Goal: Answer question/provide support: Share knowledge or assist other users

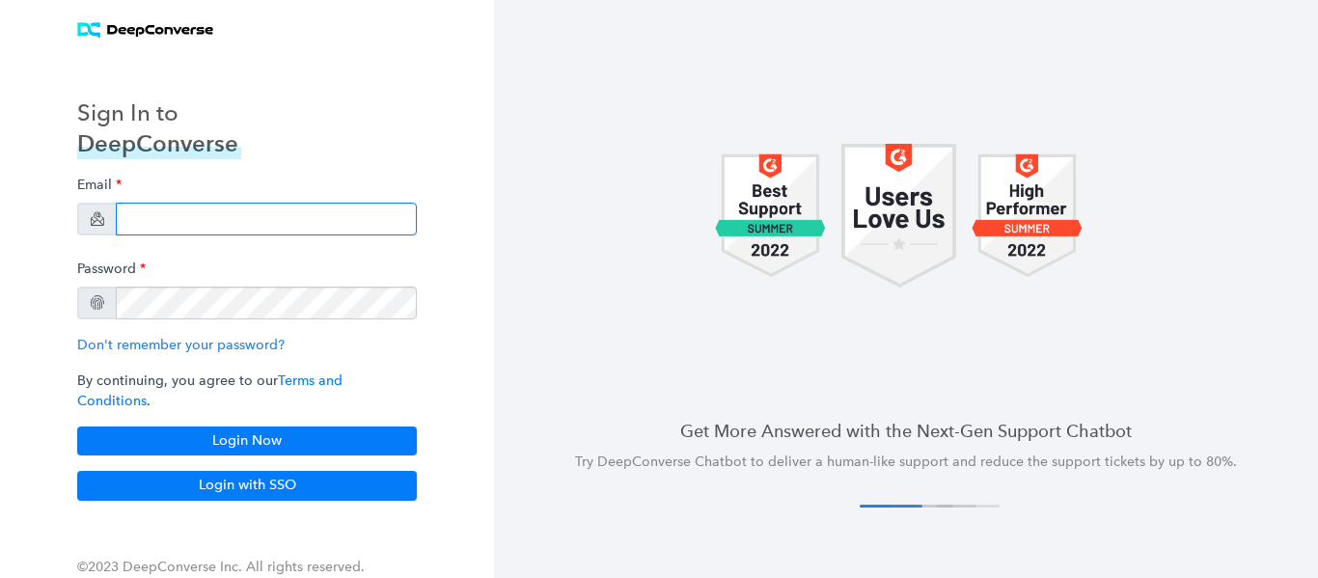
click at [234, 231] on input "email" at bounding box center [266, 219] width 301 height 33
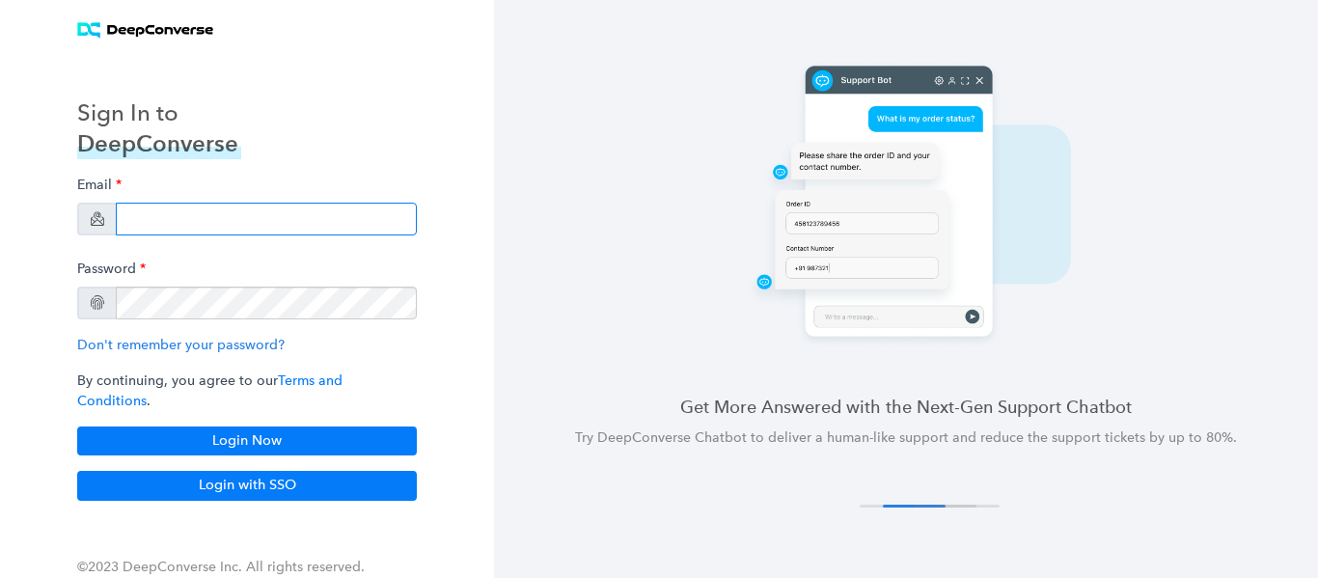
type input "[PERSON_NAME][EMAIL_ADDRESS][PERSON_NAME][DOMAIN_NAME]"
click at [206, 277] on div "Password" at bounding box center [247, 285] width 340 height 68
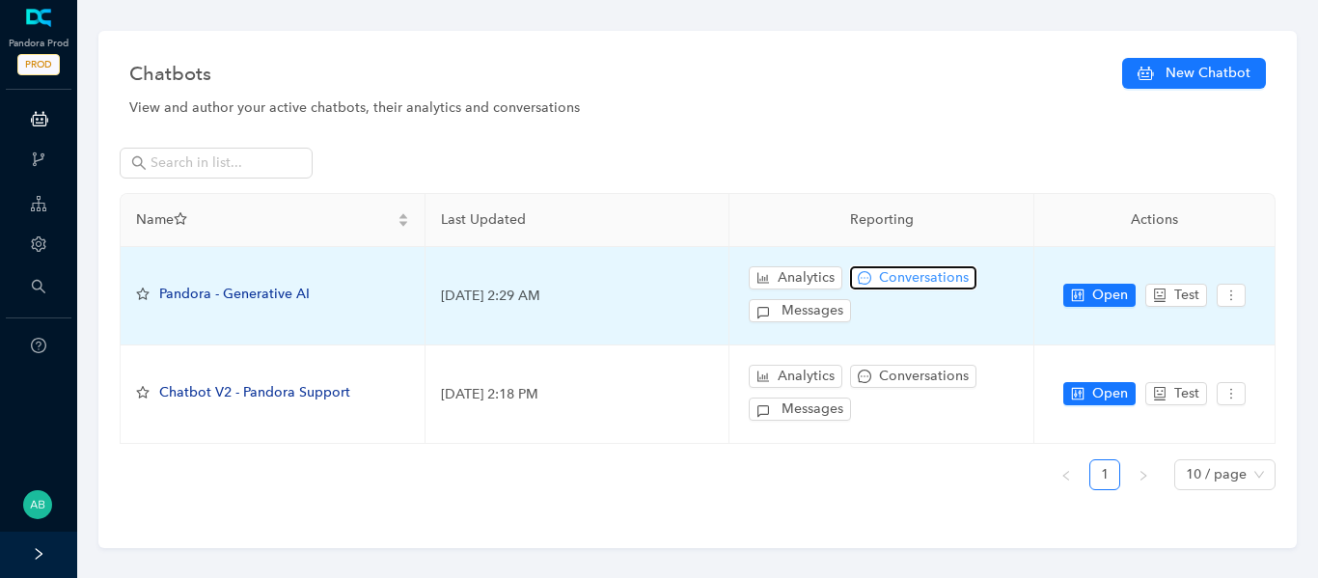
click at [911, 281] on span "Conversations" at bounding box center [924, 277] width 90 height 21
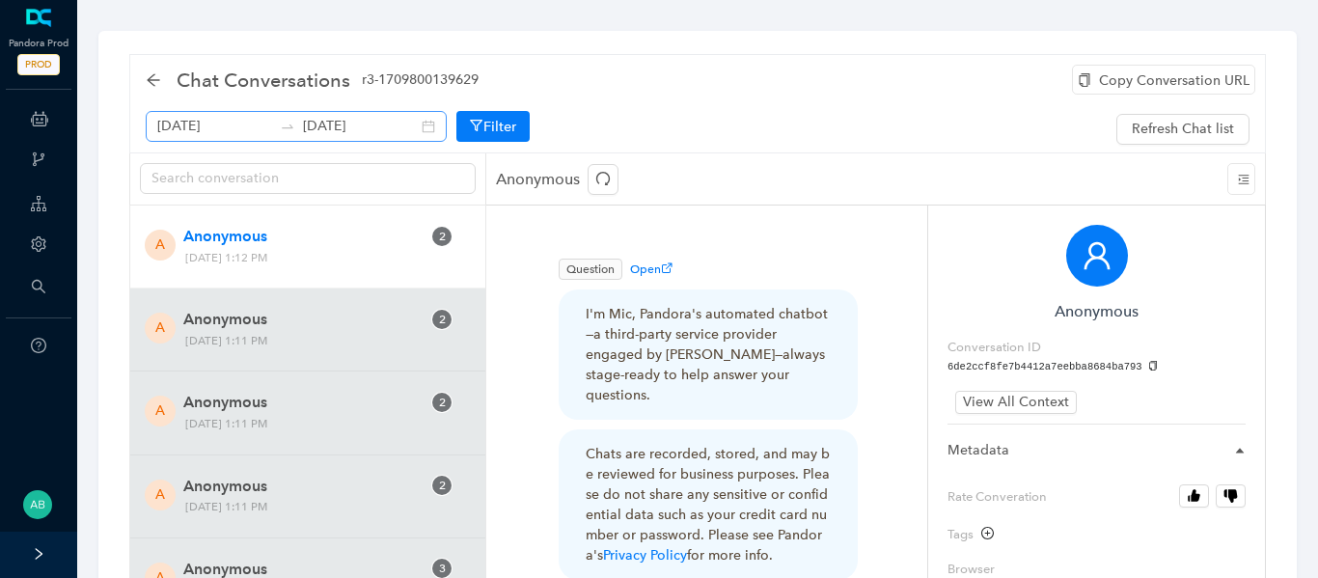
click at [292, 132] on div at bounding box center [287, 126] width 31 height 15
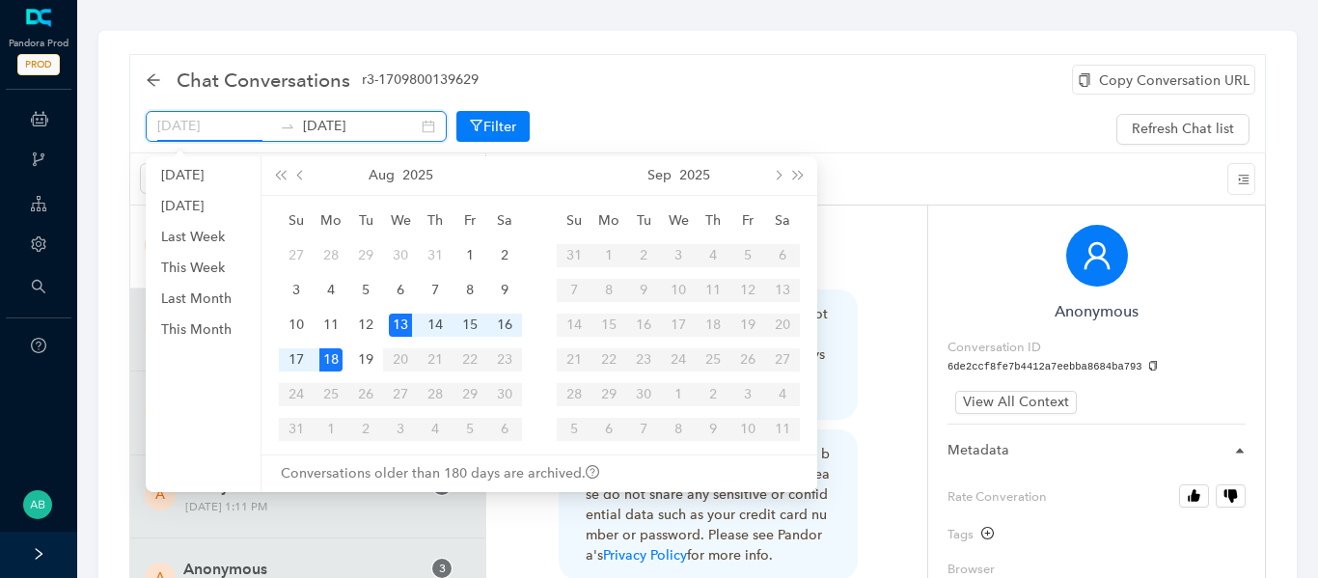
type input "August 13th 2025"
click at [401, 331] on div "13" at bounding box center [400, 324] width 23 height 23
type input "August 13th 2025"
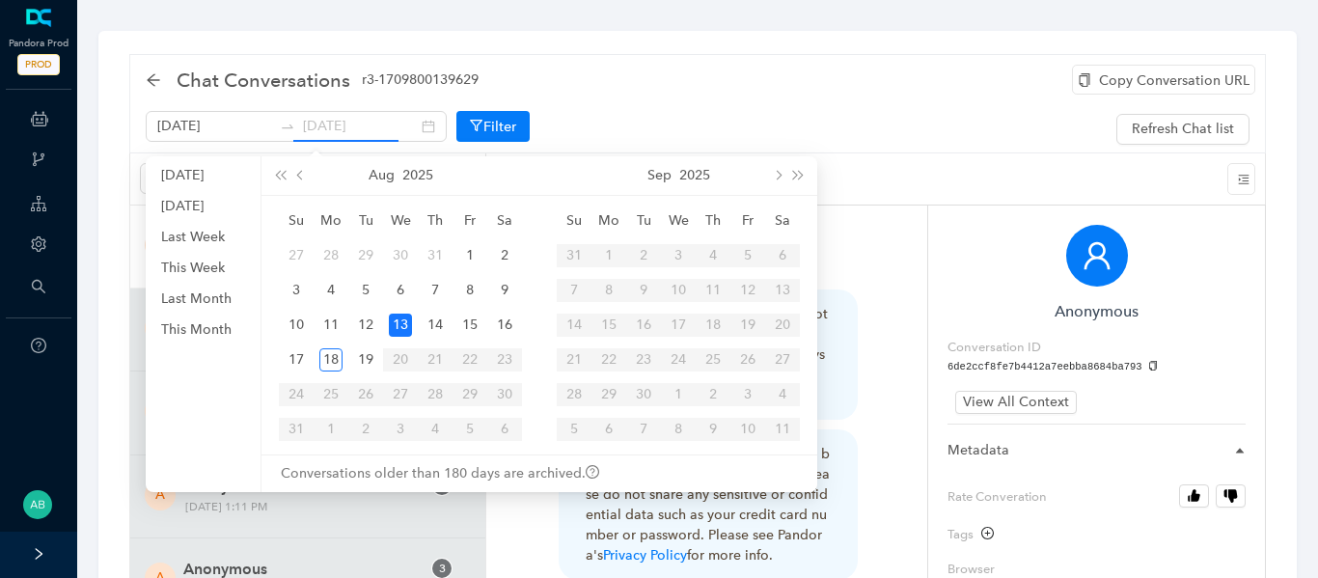
click at [407, 325] on div "13" at bounding box center [400, 324] width 23 height 23
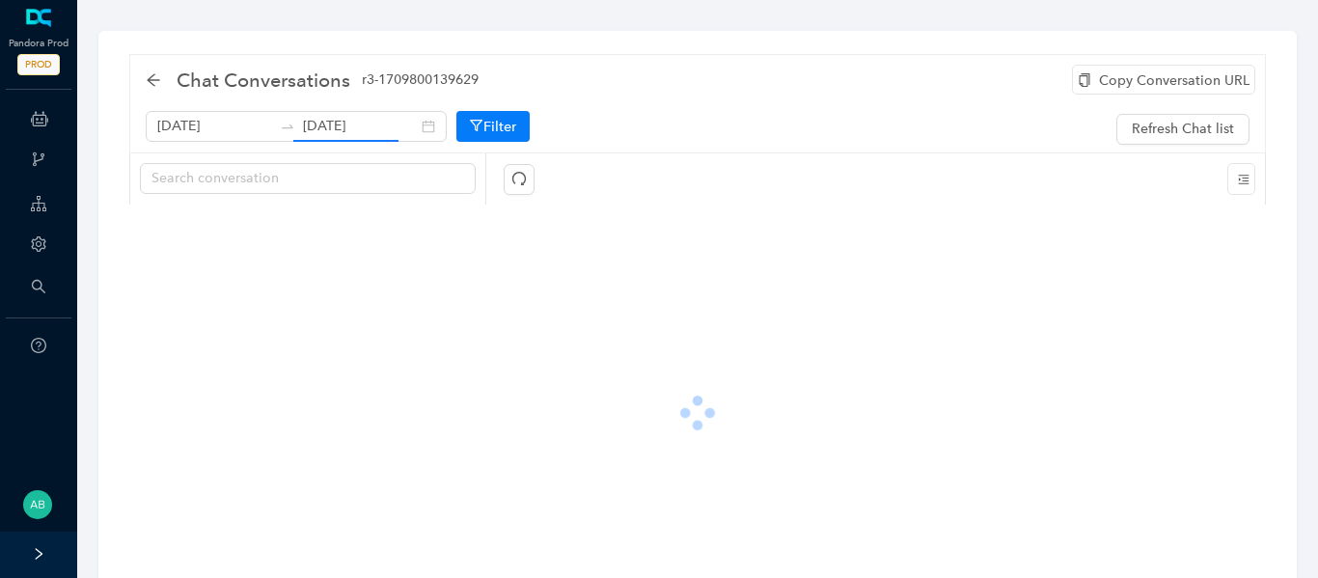
scroll to position [0, 0]
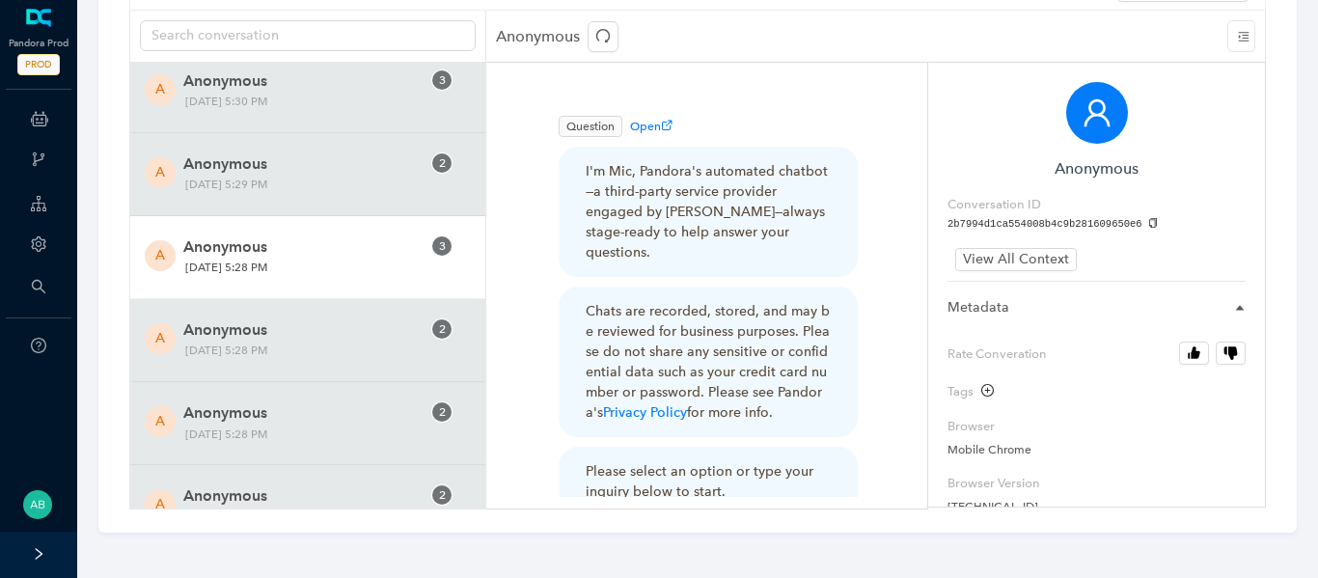
scroll to position [23219, 0]
click at [327, 265] on span "Tuesday, August 12, 2025 5:28 PM" at bounding box center [277, 267] width 198 height 20
click at [1148, 222] on icon "copy" at bounding box center [1153, 223] width 11 height 11
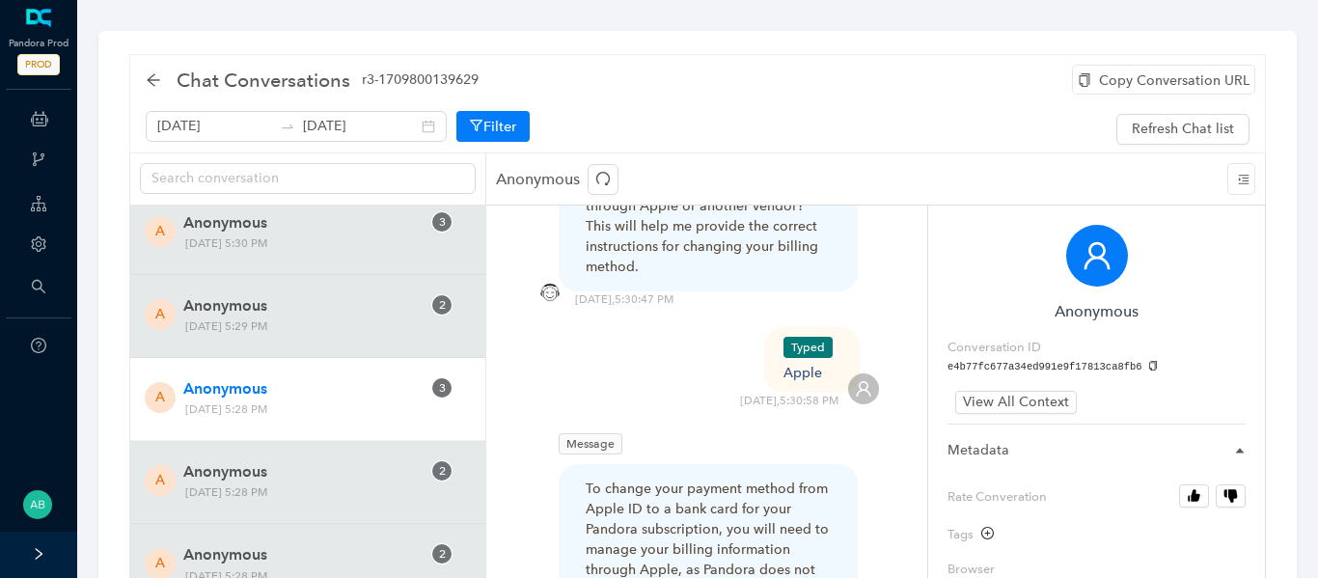
click at [1162, 91] on div "Copy Conversation URL" at bounding box center [1163, 80] width 183 height 30
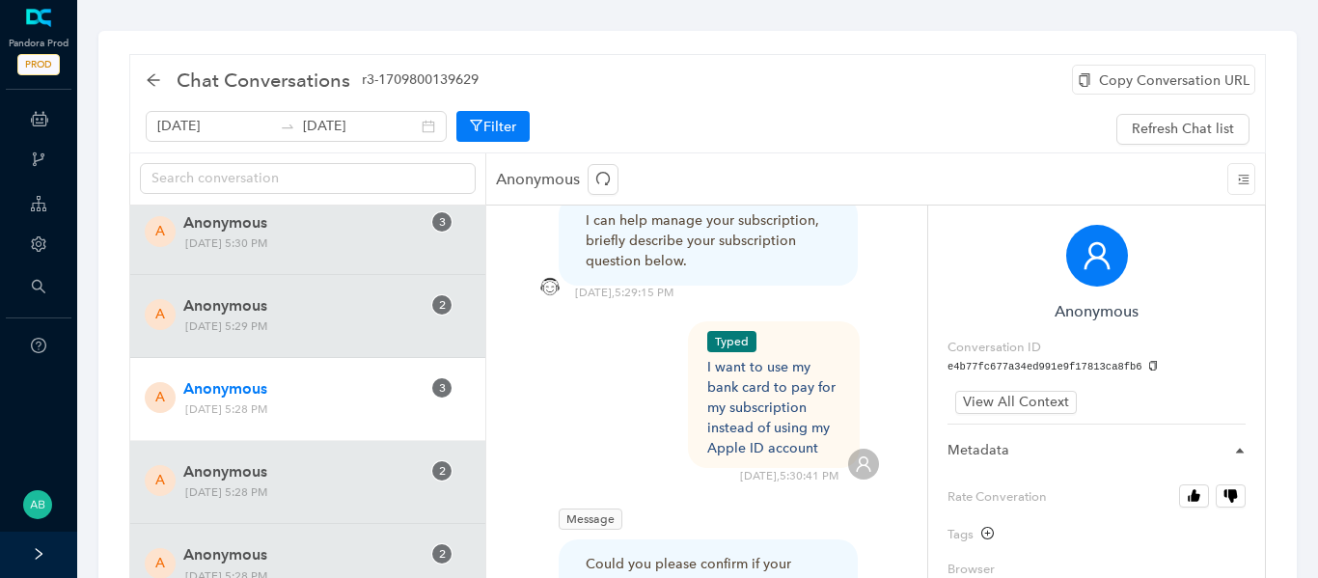
scroll to position [749, 0]
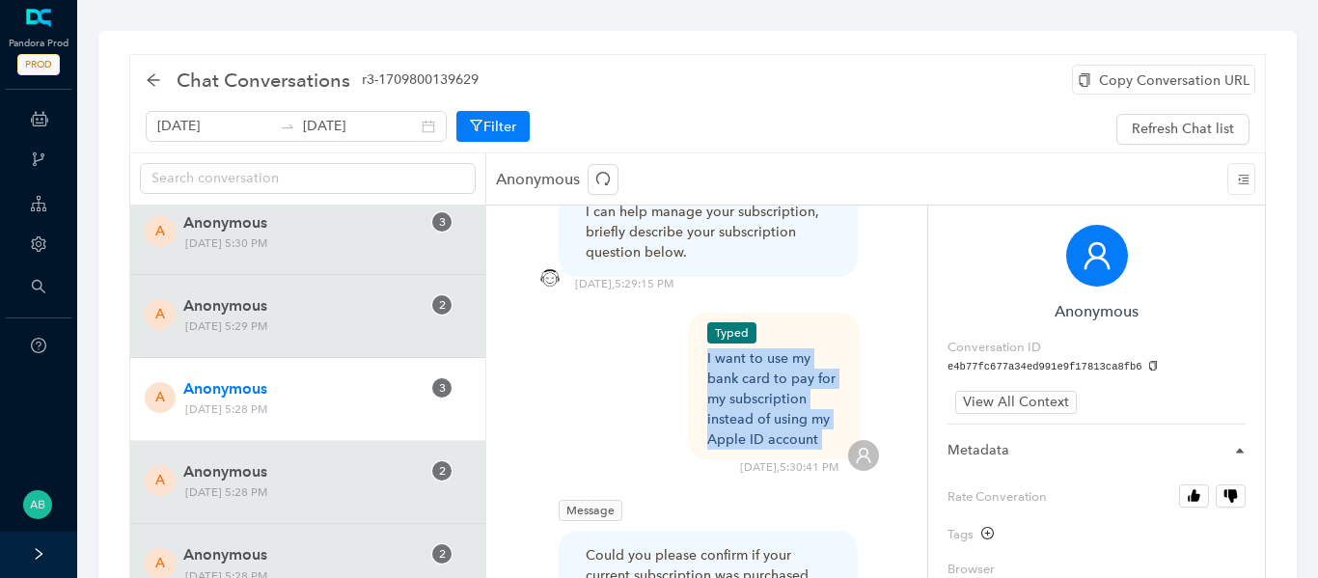
drag, startPoint x: 821, startPoint y: 398, endPoint x: 692, endPoint y: 315, distance: 153.6
click at [692, 315] on div "Typed I want to use my bank card to pay for my subscription instead of using my…" at bounding box center [706, 394] width 344 height 163
copy div "I want to use my bank card to pay for my subscription instead of using my Apple…"
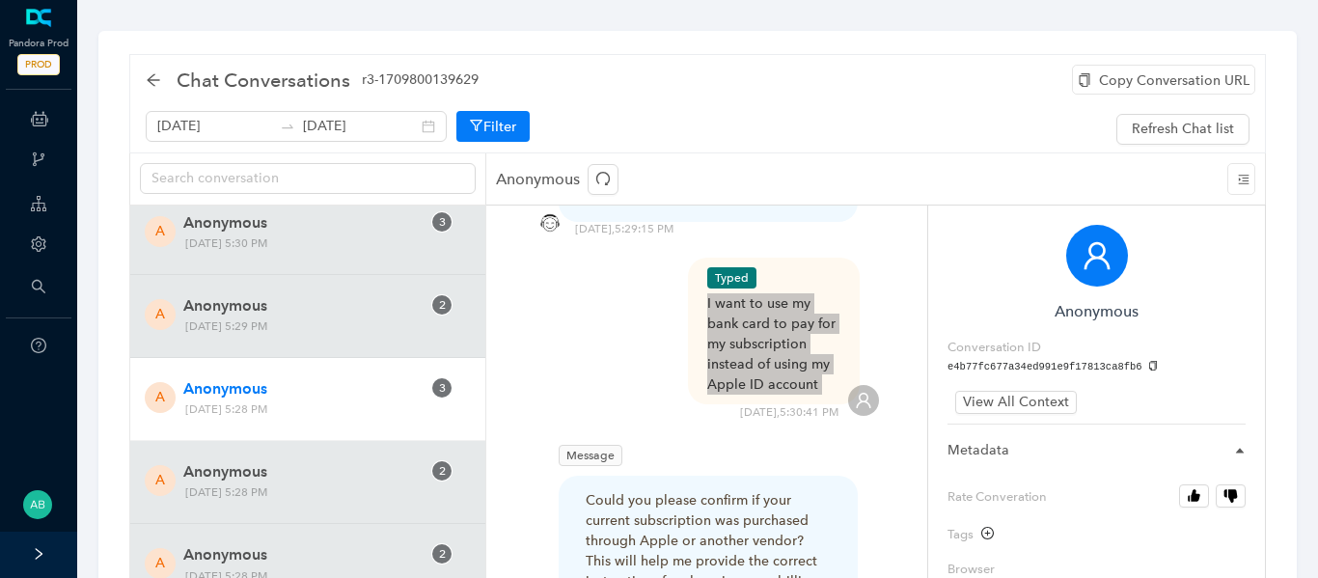
scroll to position [819, 0]
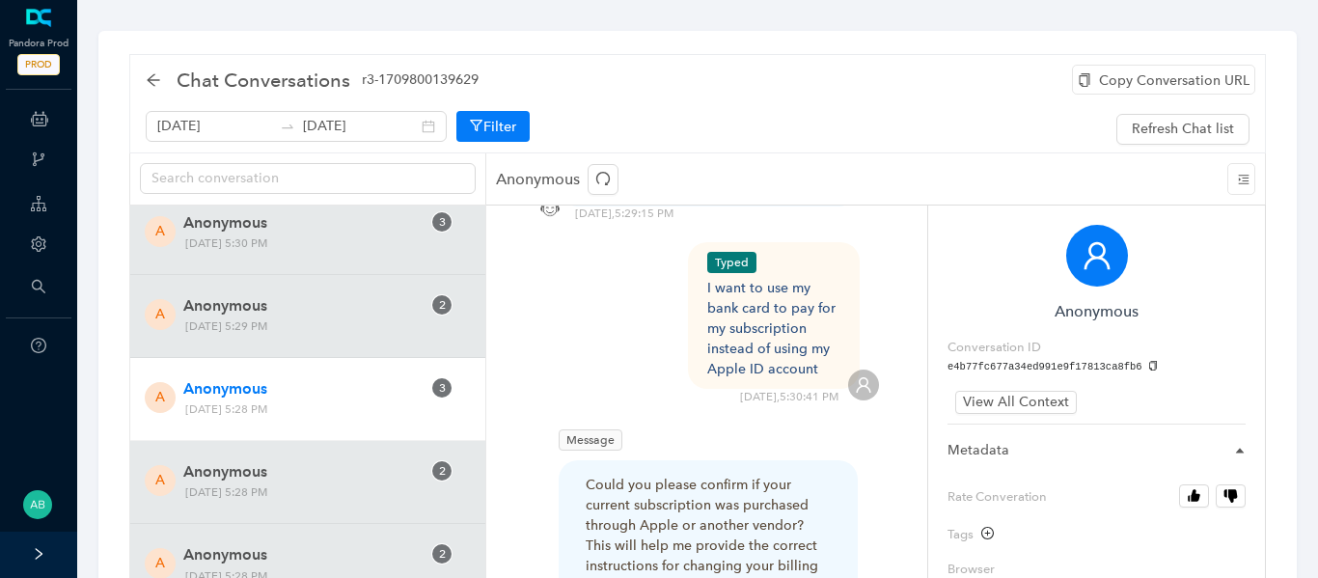
click at [684, 424] on div "Message Could you please confirm if your current subscription was purchased thr…" at bounding box center [708, 519] width 309 height 191
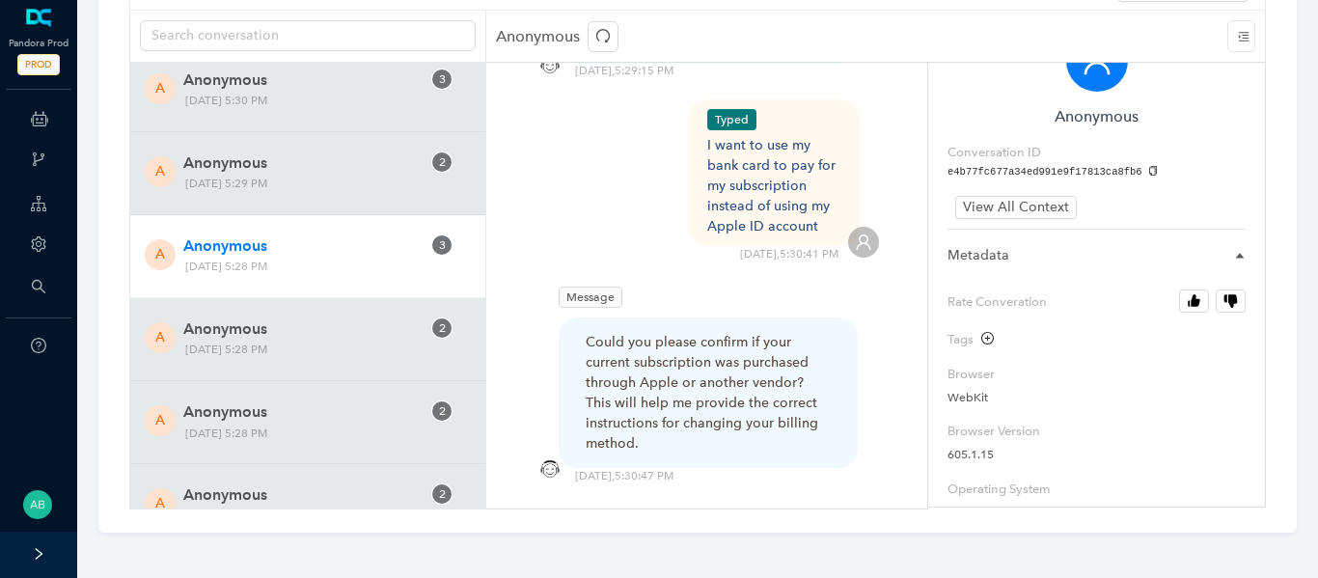
scroll to position [53, 0]
click at [992, 333] on icon "plus-circle" at bounding box center [987, 337] width 13 height 13
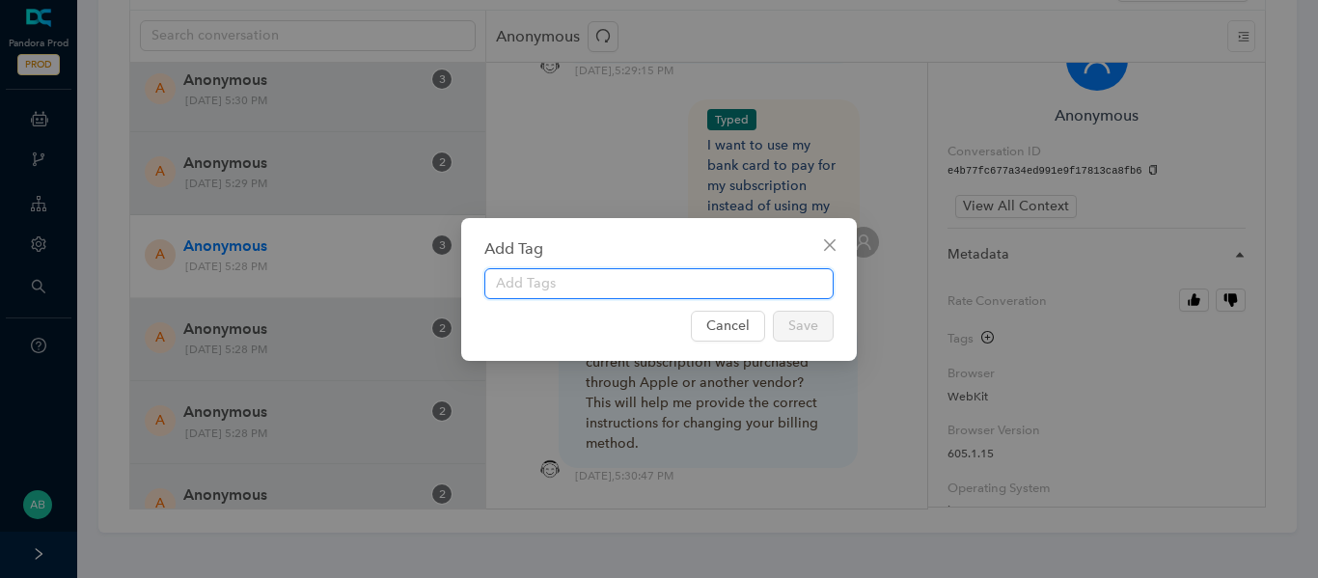
click at [735, 273] on input "text" at bounding box center [658, 283] width 349 height 31
type input "Update Payment Information"
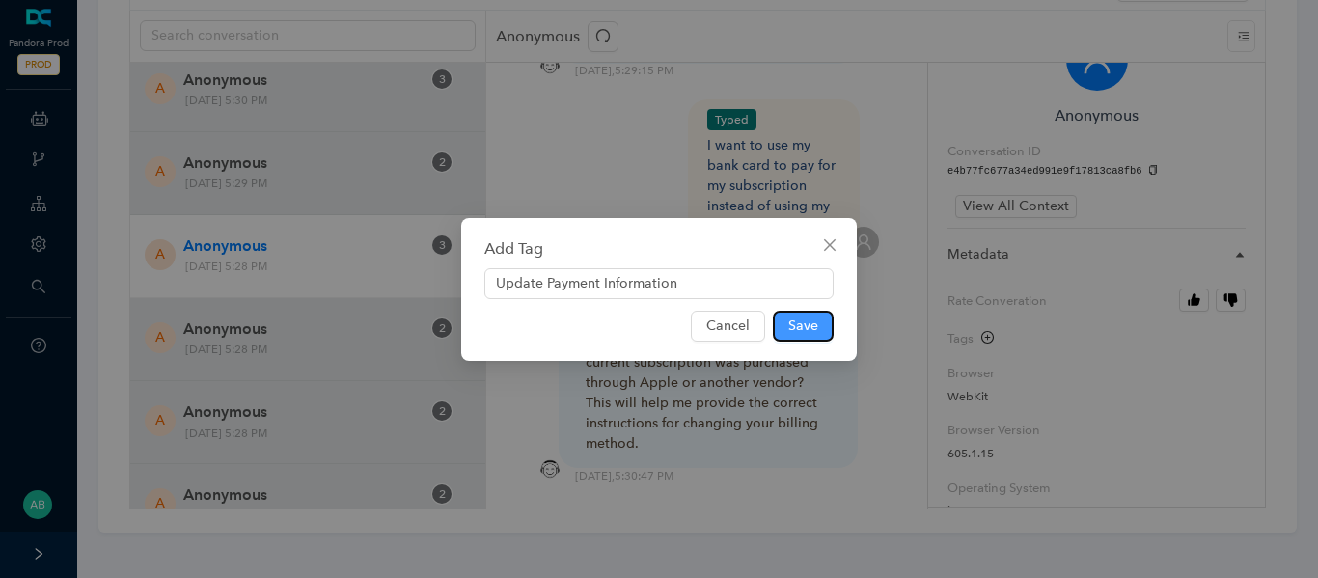
click at [803, 329] on span "Save" at bounding box center [803, 325] width 30 height 21
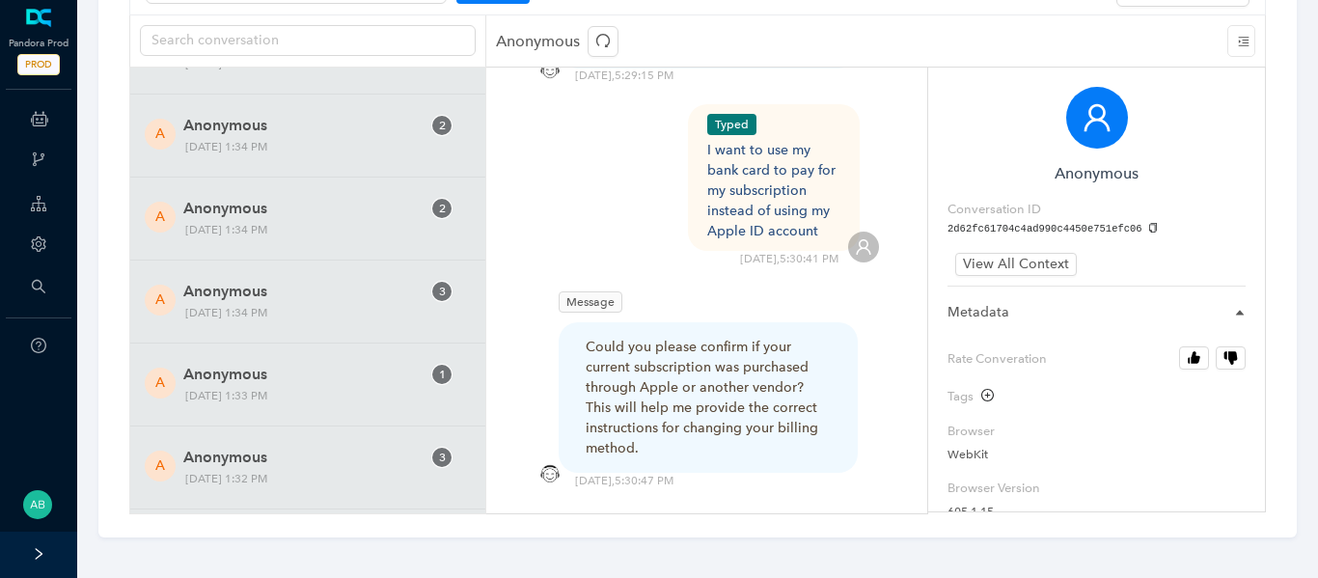
scroll to position [23138, 0]
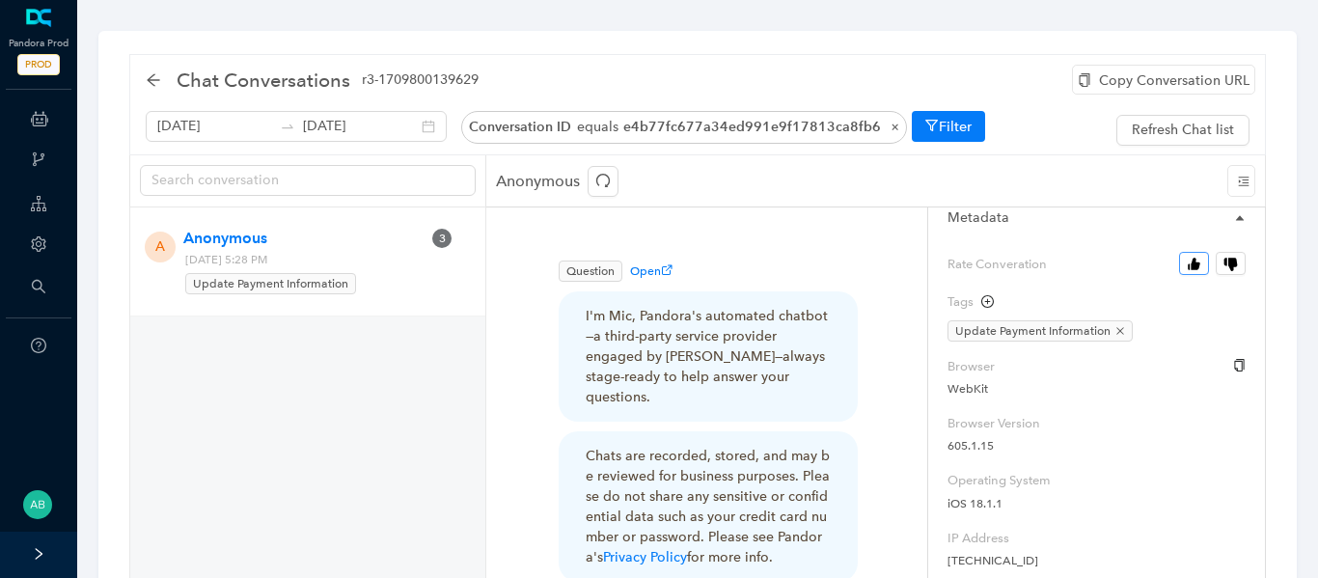
scroll to position [232, 0]
click at [1189, 265] on icon "button" at bounding box center [1188, 267] width 2 height 6
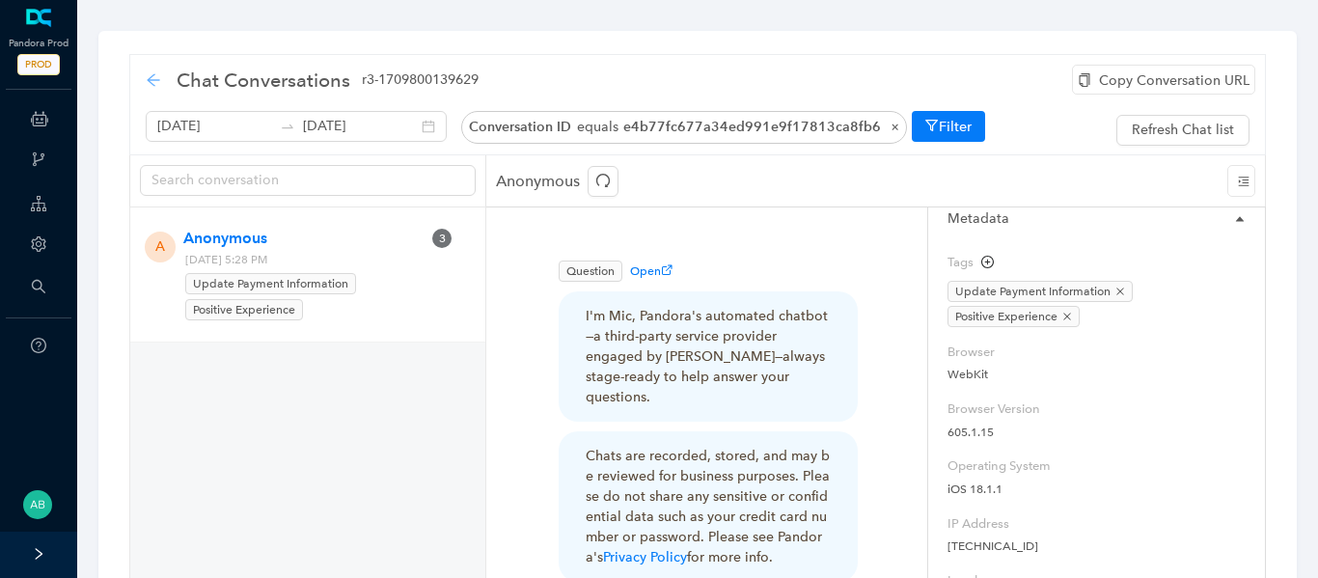
click at [150, 81] on icon "arrow-left" at bounding box center [153, 79] width 13 height 13
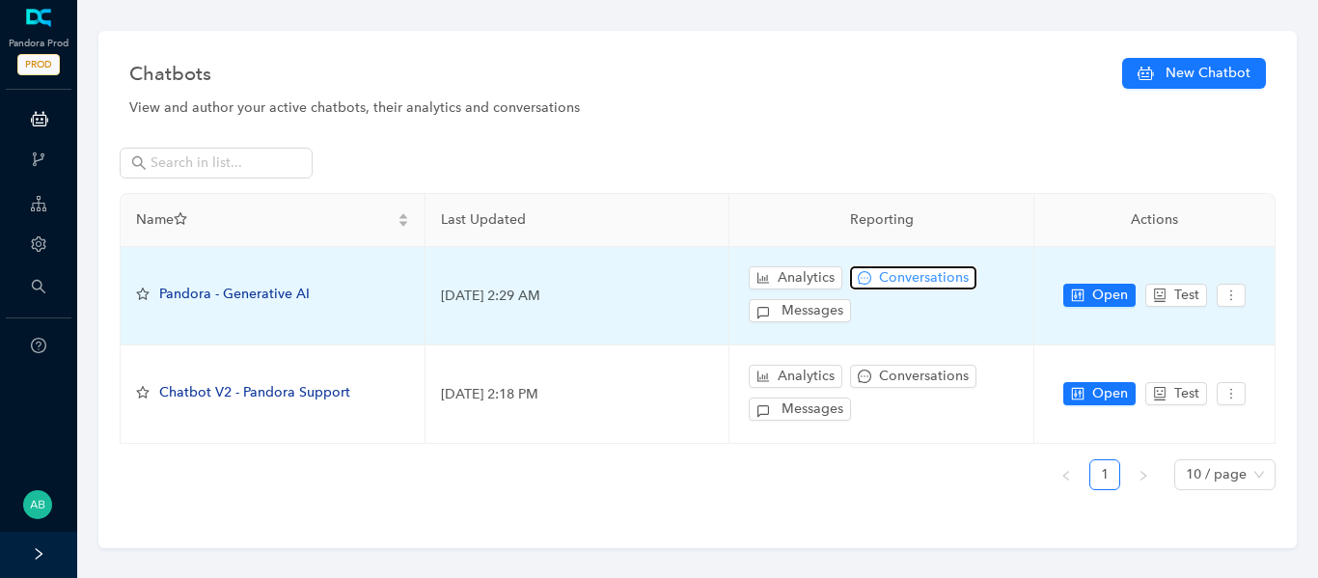
click at [907, 271] on span "Conversations" at bounding box center [924, 277] width 90 height 21
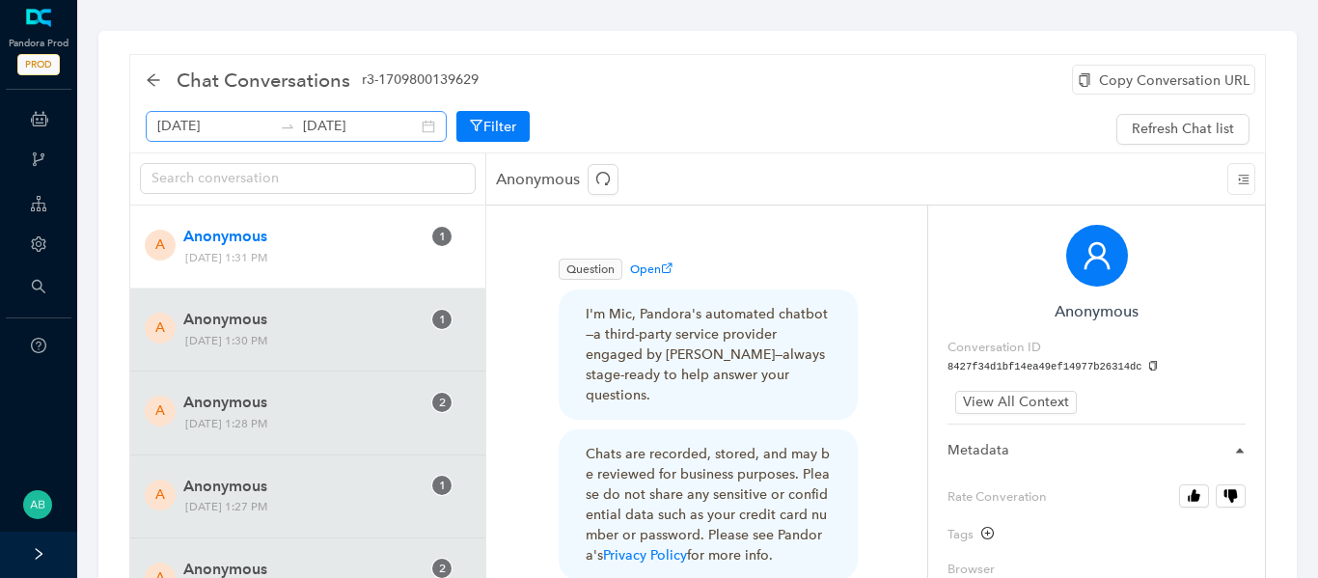
click at [287, 122] on div at bounding box center [287, 126] width 31 height 15
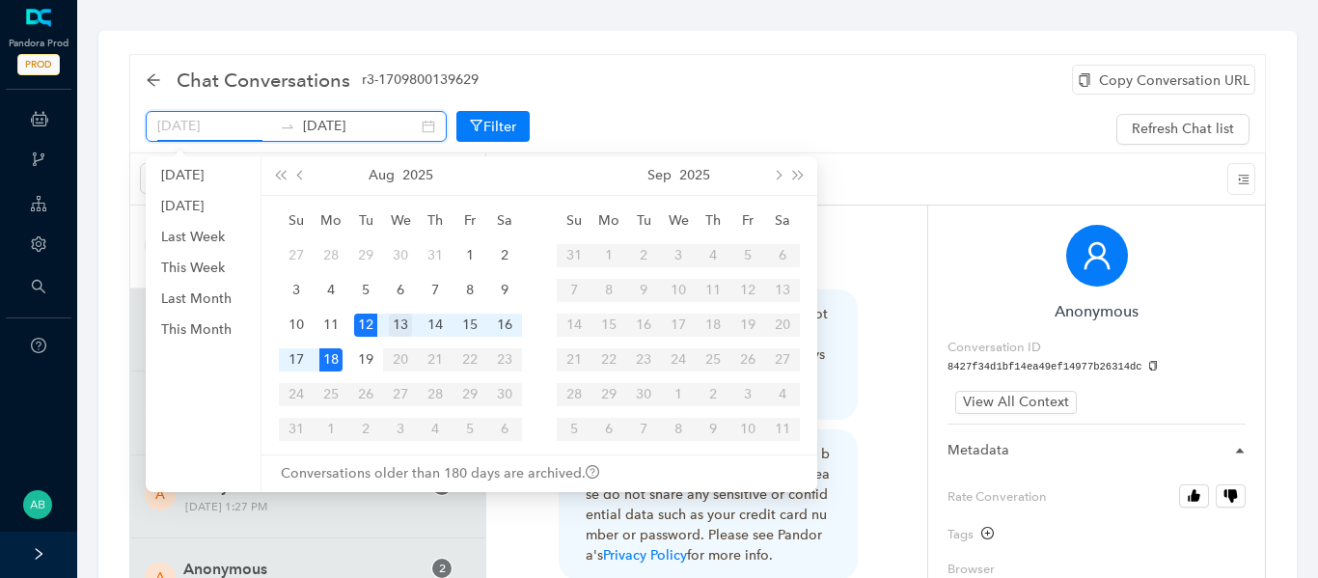
type input "August 13th 2025"
click at [410, 327] on div "13" at bounding box center [400, 324] width 23 height 23
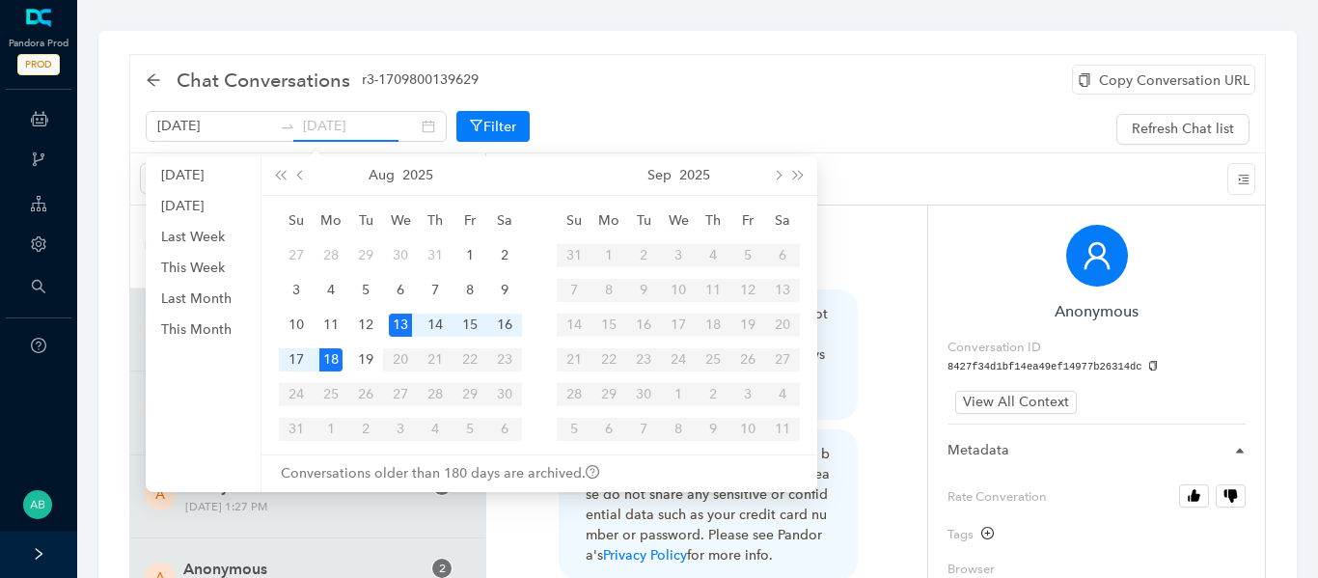
click at [410, 323] on div "13" at bounding box center [400, 324] width 23 height 23
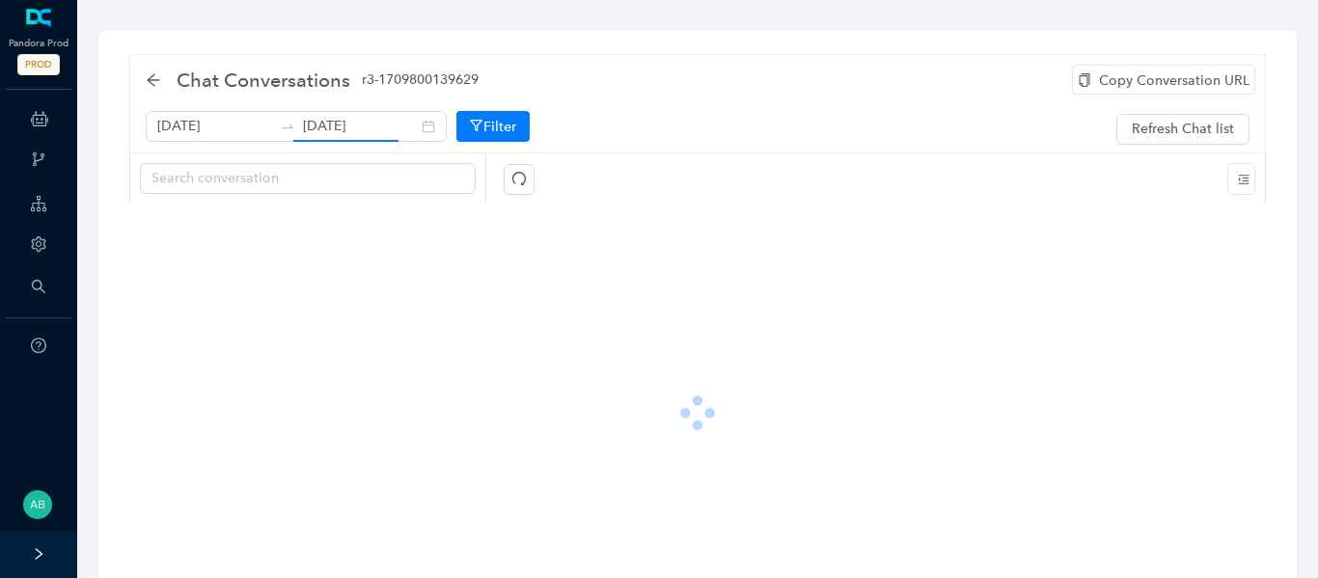
type input "August 13th 2025"
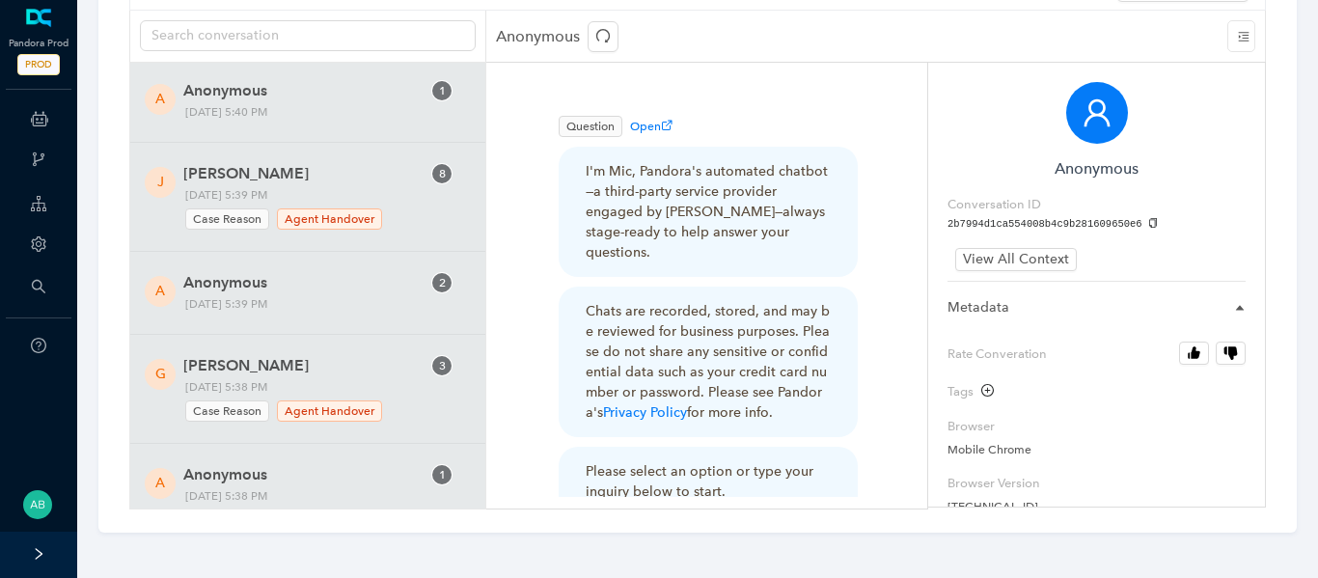
scroll to position [21969, 0]
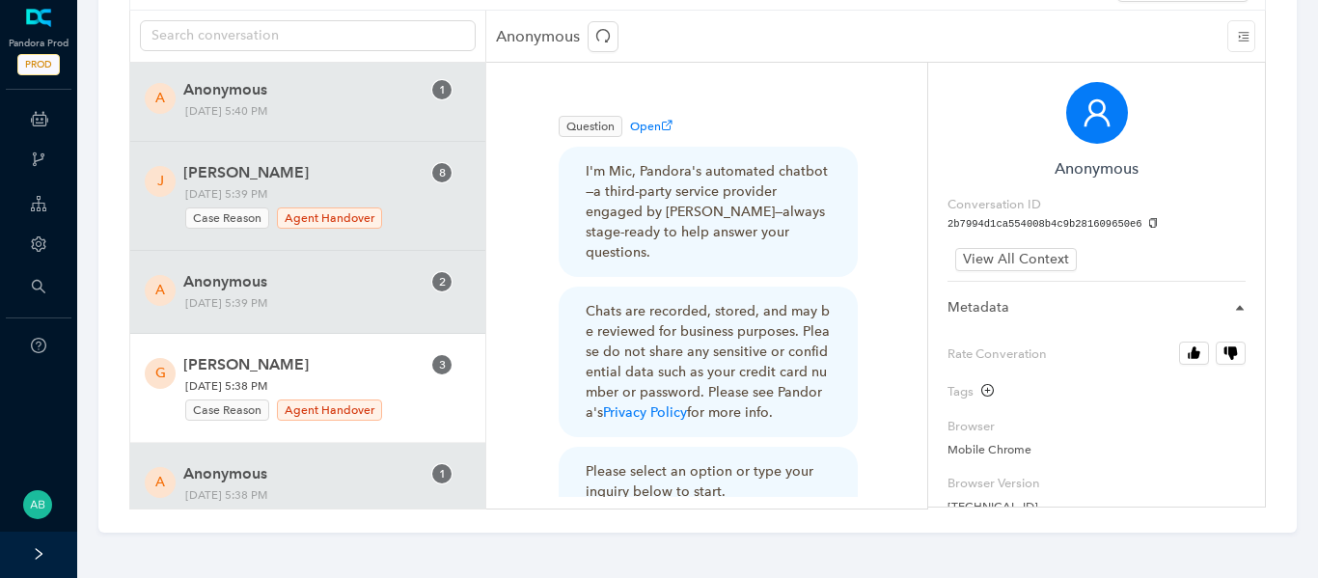
click at [365, 376] on span "Tuesday, August 12, 2025 5:38 PM Case Reason Agent Handover" at bounding box center [287, 399] width 218 height 46
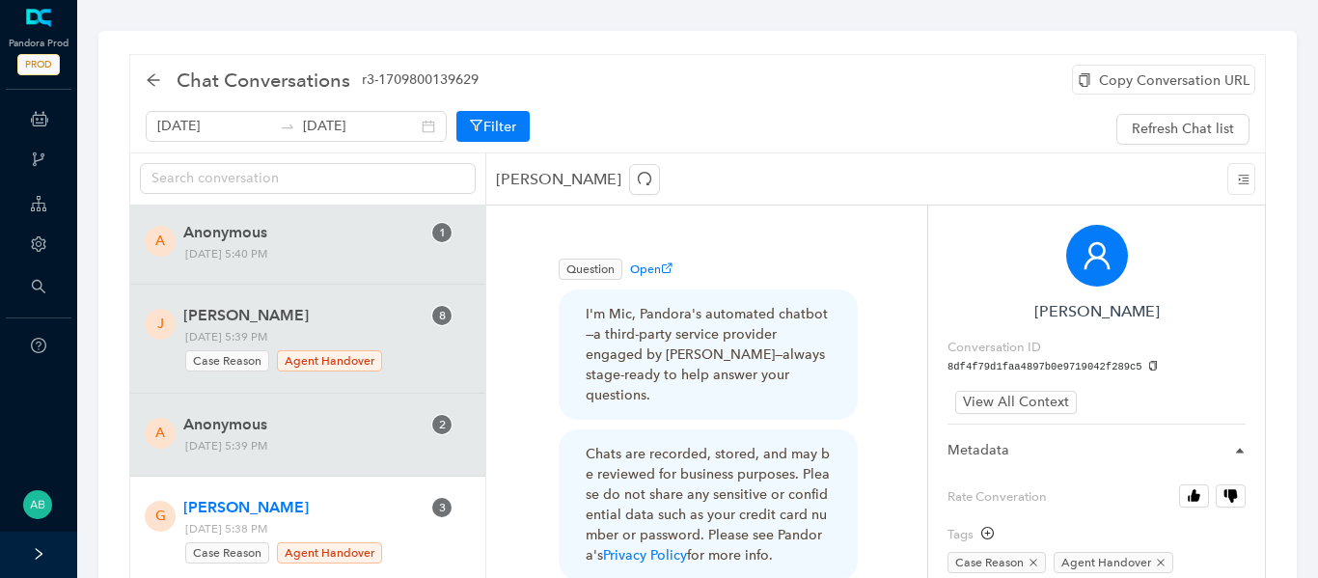
click at [1154, 79] on div "Copy Conversation URL" at bounding box center [1163, 80] width 183 height 30
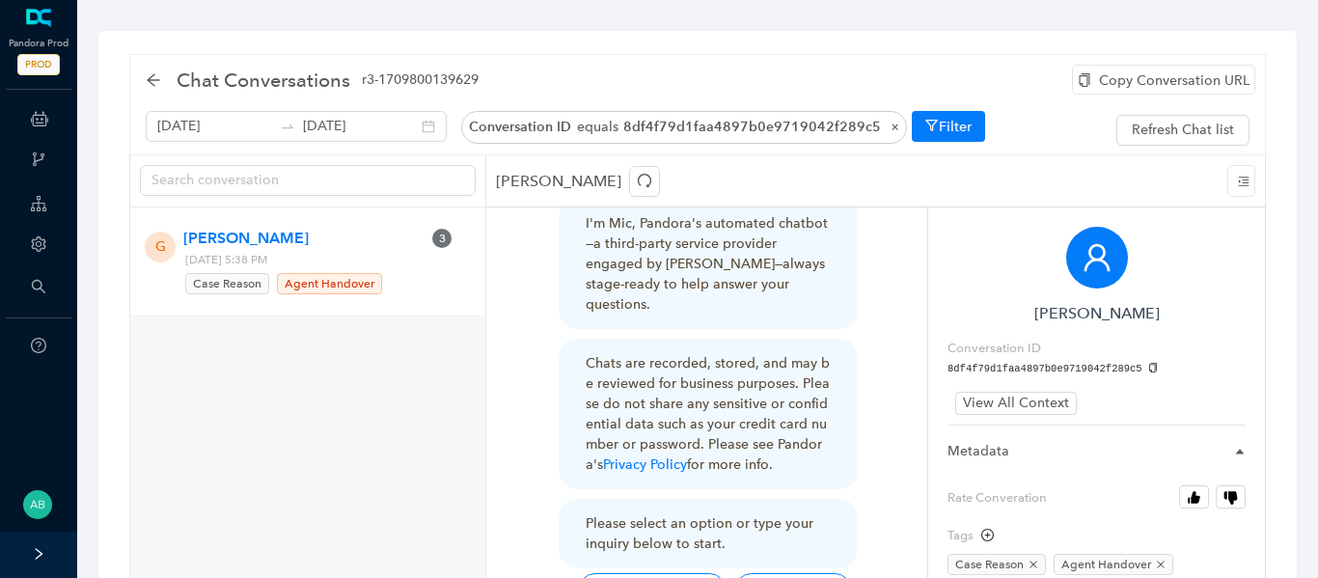
scroll to position [95, 0]
click at [1148, 368] on icon "copy" at bounding box center [1153, 368] width 11 height 11
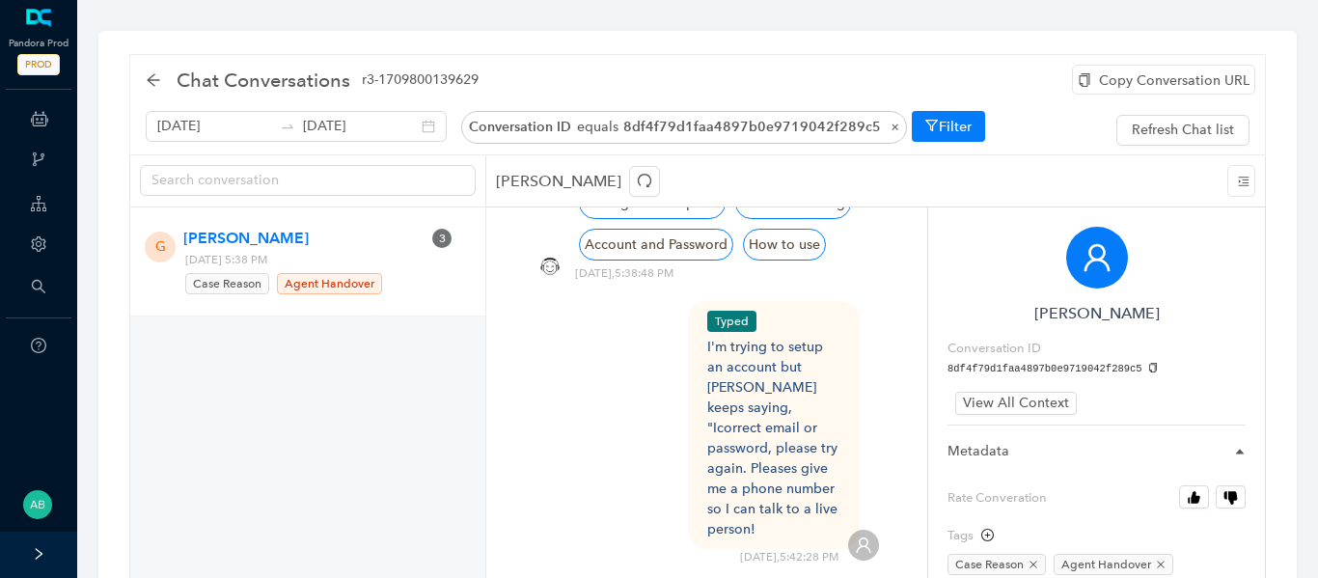
scroll to position [489, 0]
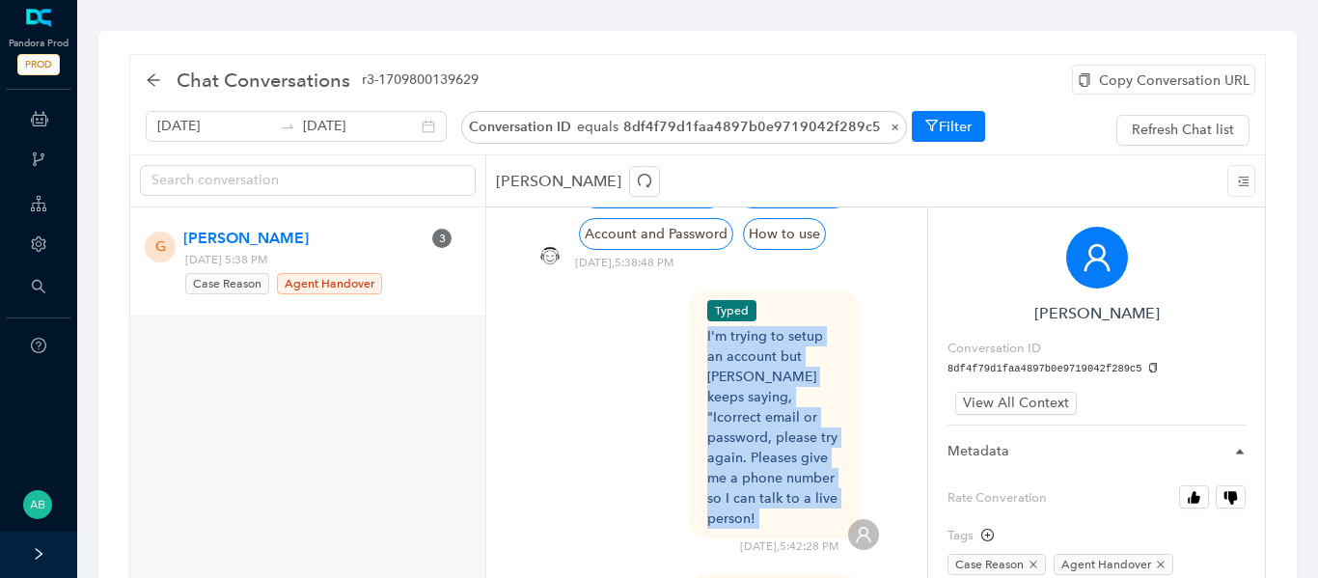
drag, startPoint x: 701, startPoint y: 318, endPoint x: 771, endPoint y: 480, distance: 176.3
click at [771, 480] on div "Typed I'm trying to setup an account but pandora keeps saying, "Icorrect email …" at bounding box center [706, 422] width 344 height 264
copy div "I'm trying to setup an account but pandora keeps saying, "Icorrect email or pas…"
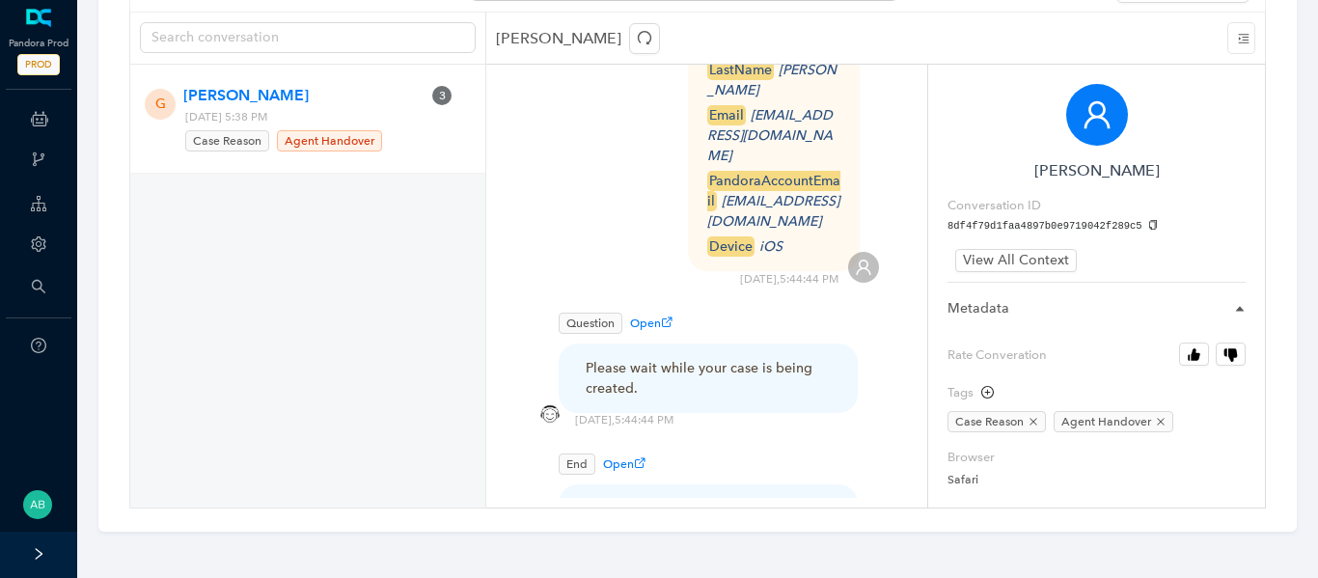
scroll to position [0, 0]
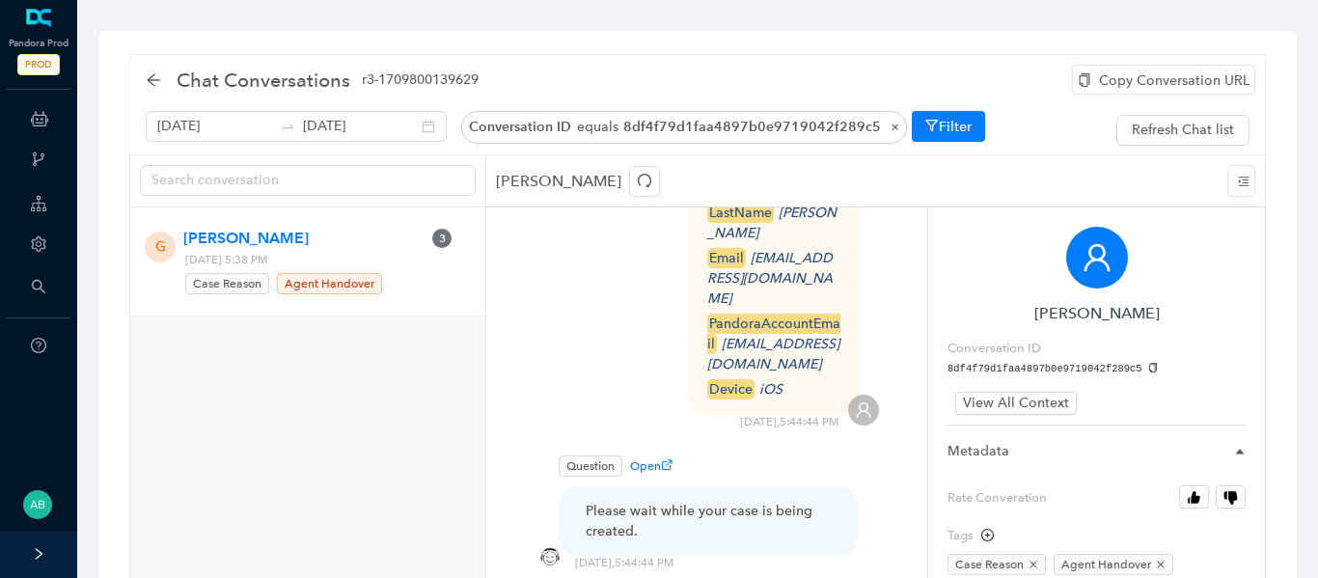
click at [1216, 82] on div "Copy Conversation URL" at bounding box center [1163, 80] width 183 height 30
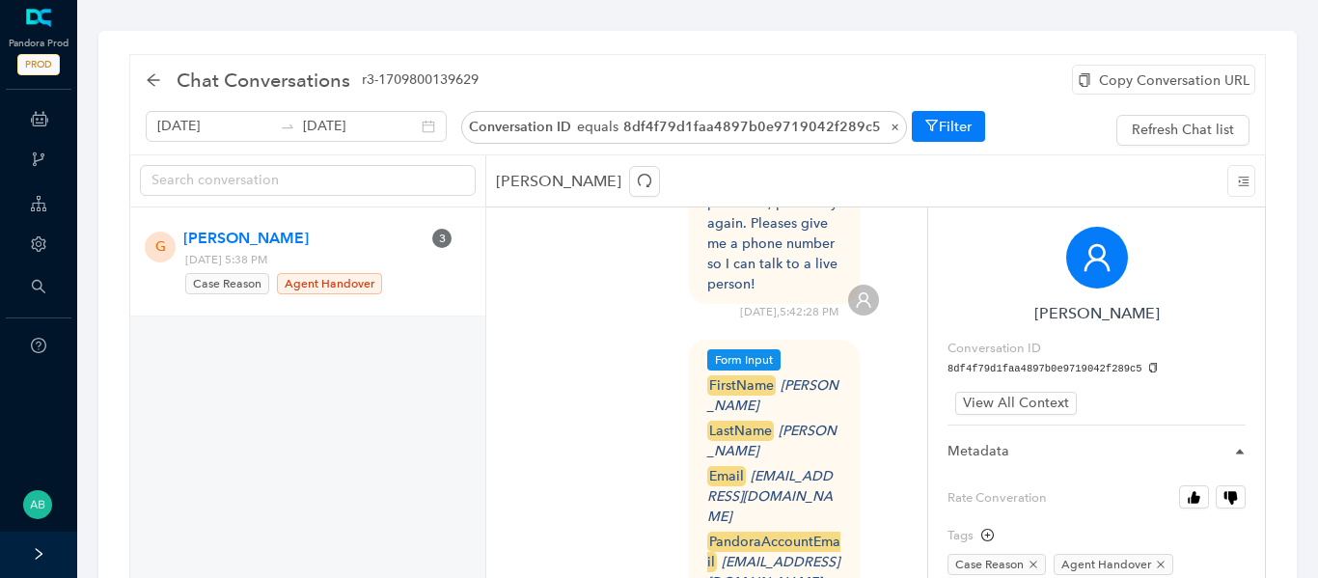
scroll to position [722, 0]
click at [364, 241] on span "Grady Carter" at bounding box center [301, 238] width 237 height 23
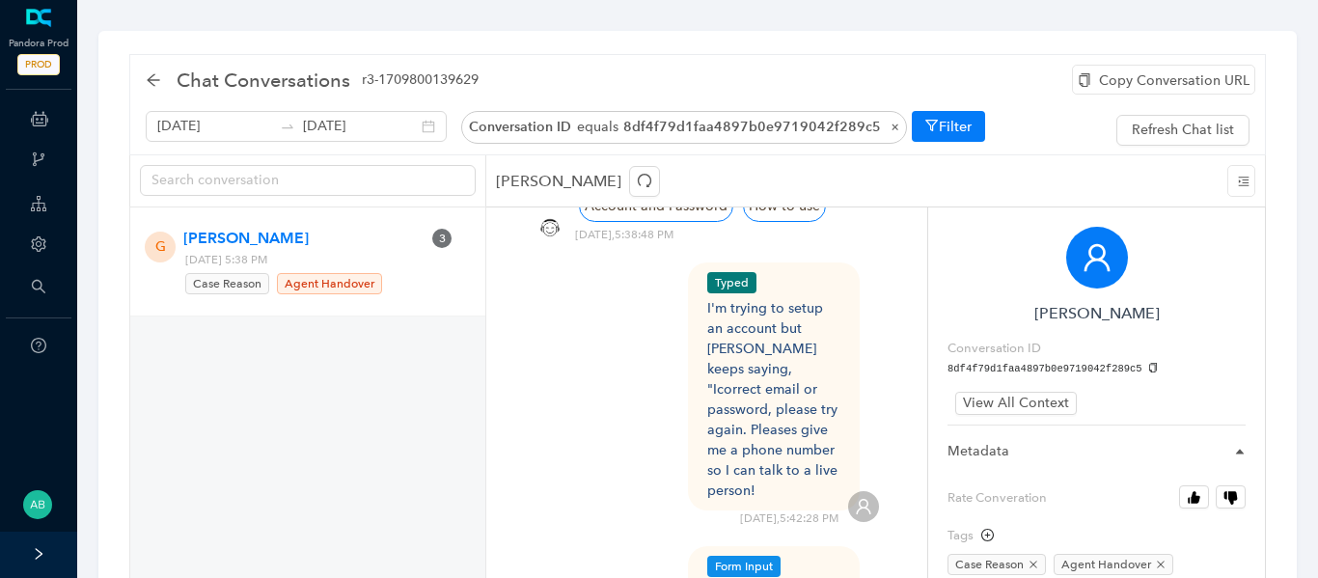
scroll to position [519, 0]
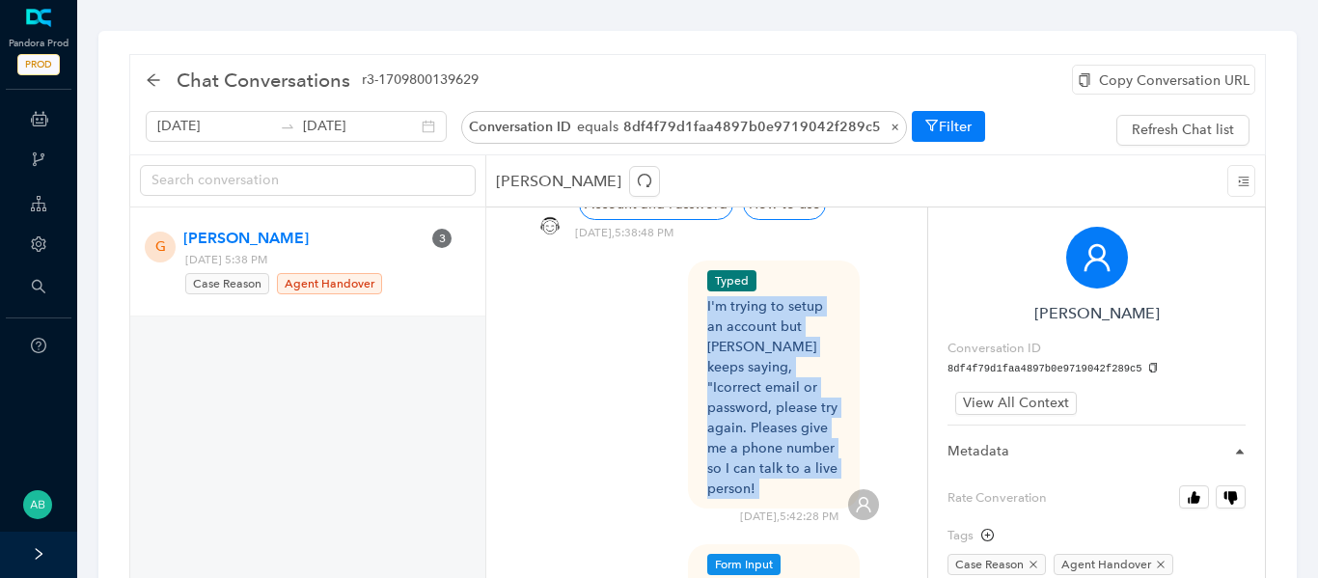
drag, startPoint x: 765, startPoint y: 454, endPoint x: 693, endPoint y: 285, distance: 184.5
click at [693, 285] on div "Typed I'm trying to setup an account but pandora keeps saying, "Icorrect email …" at bounding box center [706, 392] width 344 height 264
copy div "I'm trying to setup an account but pandora keeps saying, "Icorrect email or pas…"
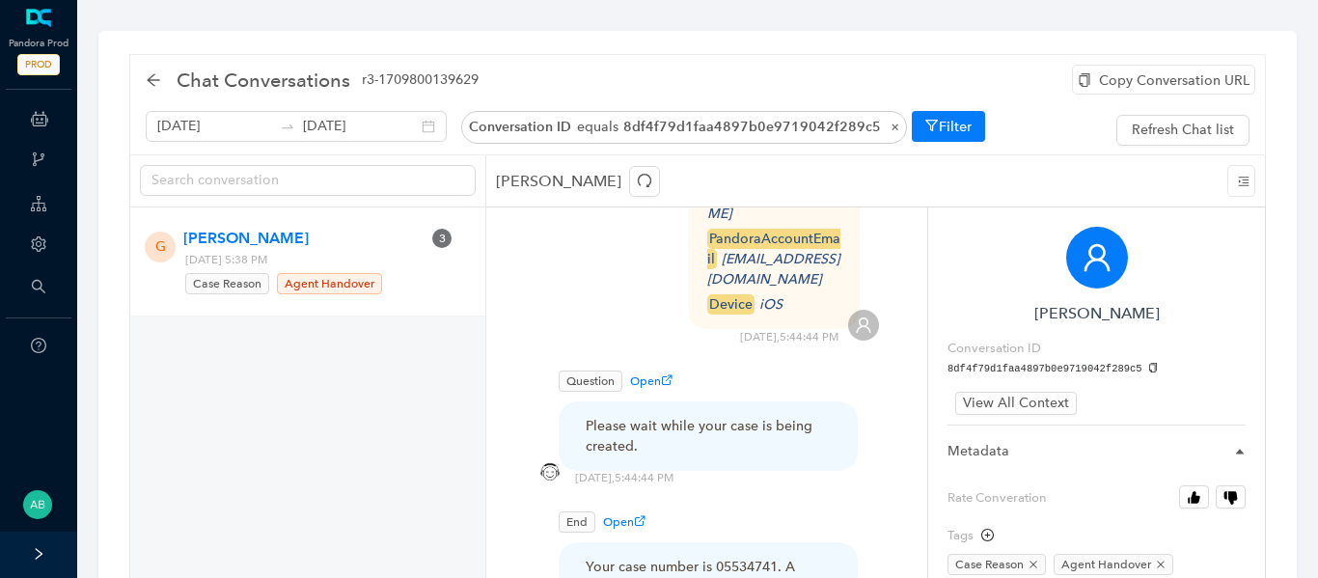
scroll to position [1027, 0]
drag, startPoint x: 644, startPoint y: 343, endPoint x: 635, endPoint y: 341, distance: 9.8
click at [635, 415] on div "Please wait while your case is being created." at bounding box center [707, 435] width 245 height 41
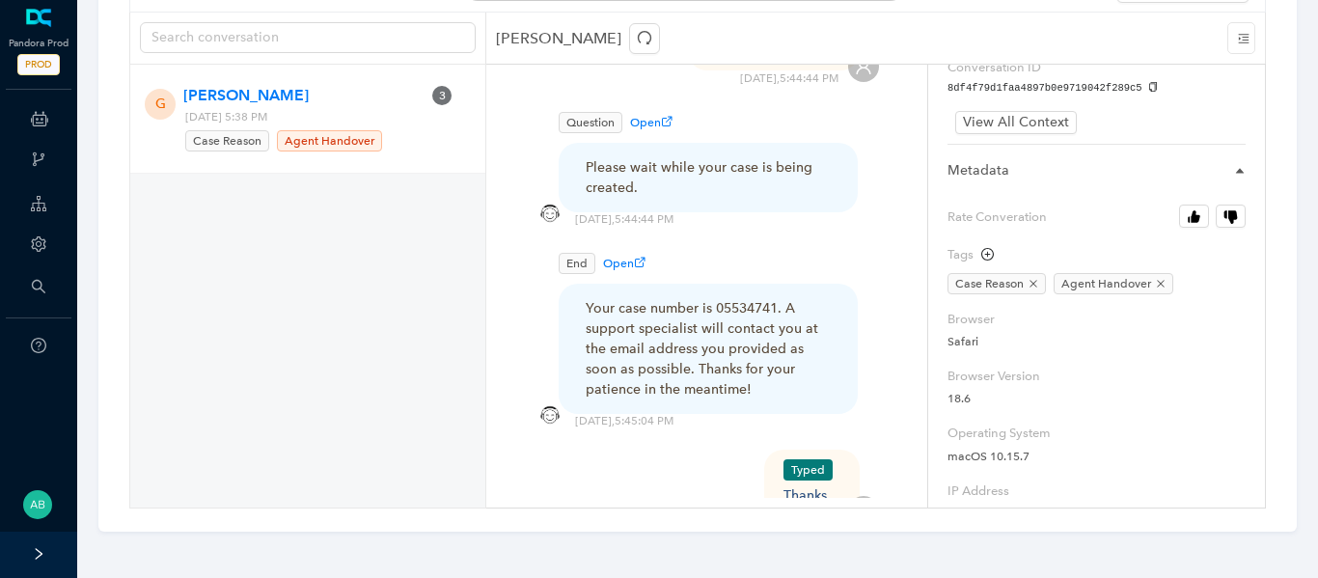
scroll to position [137, 0]
click at [1195, 218] on icon "button" at bounding box center [1194, 217] width 9 height 13
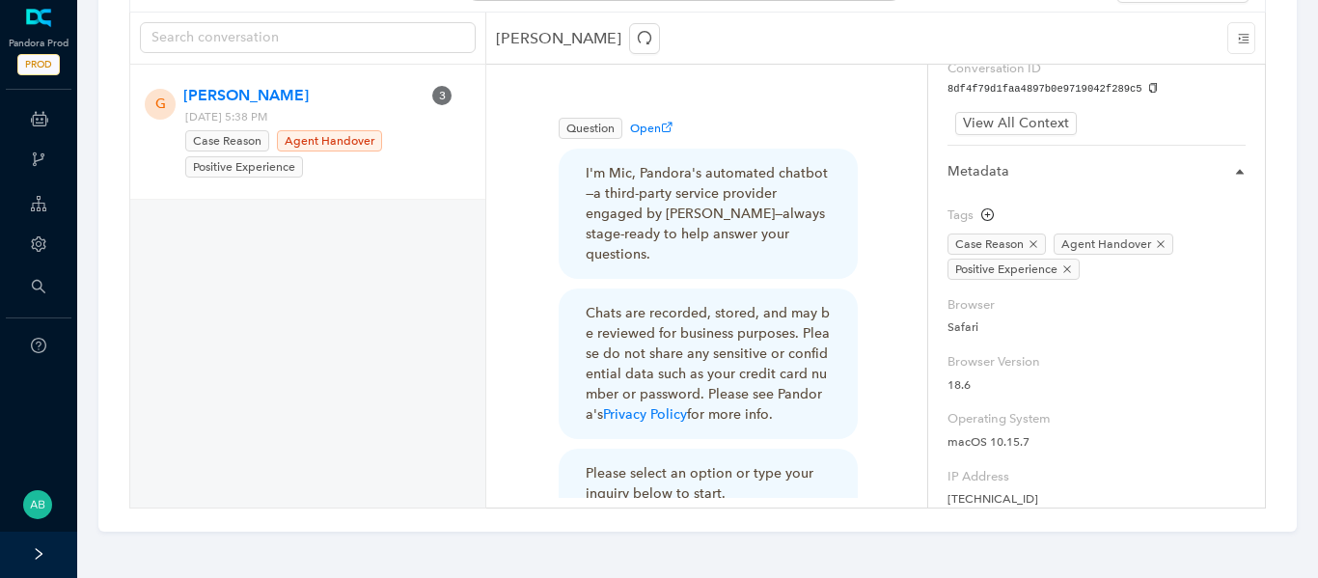
scroll to position [0, 0]
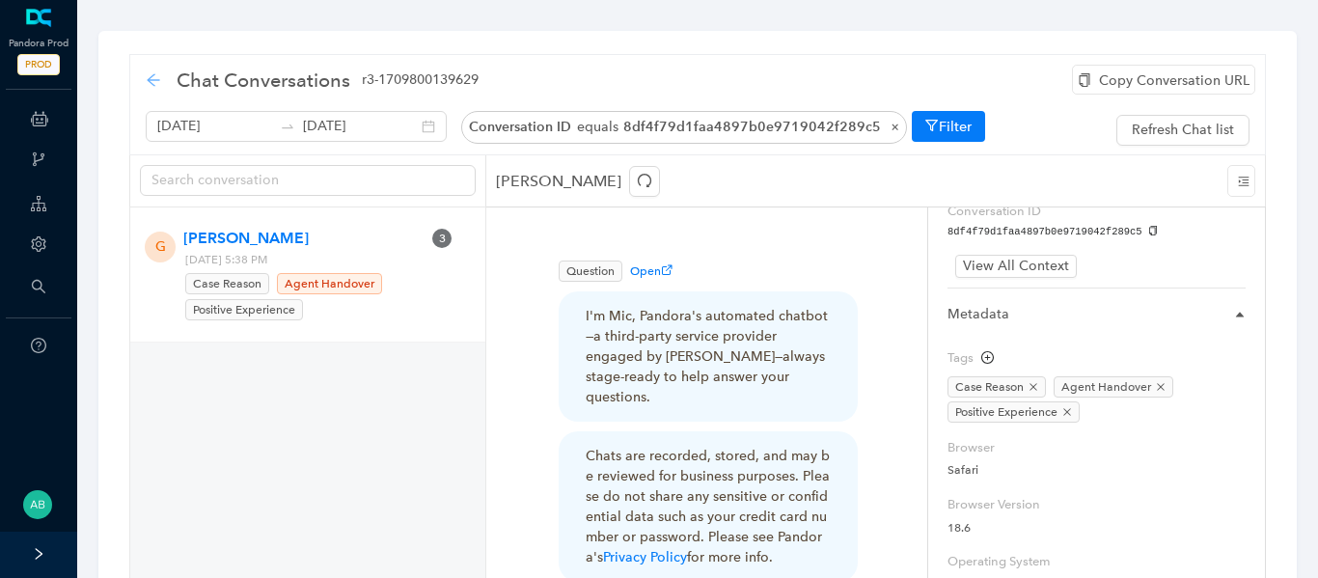
click at [152, 80] on icon "arrow-left" at bounding box center [153, 79] width 13 height 13
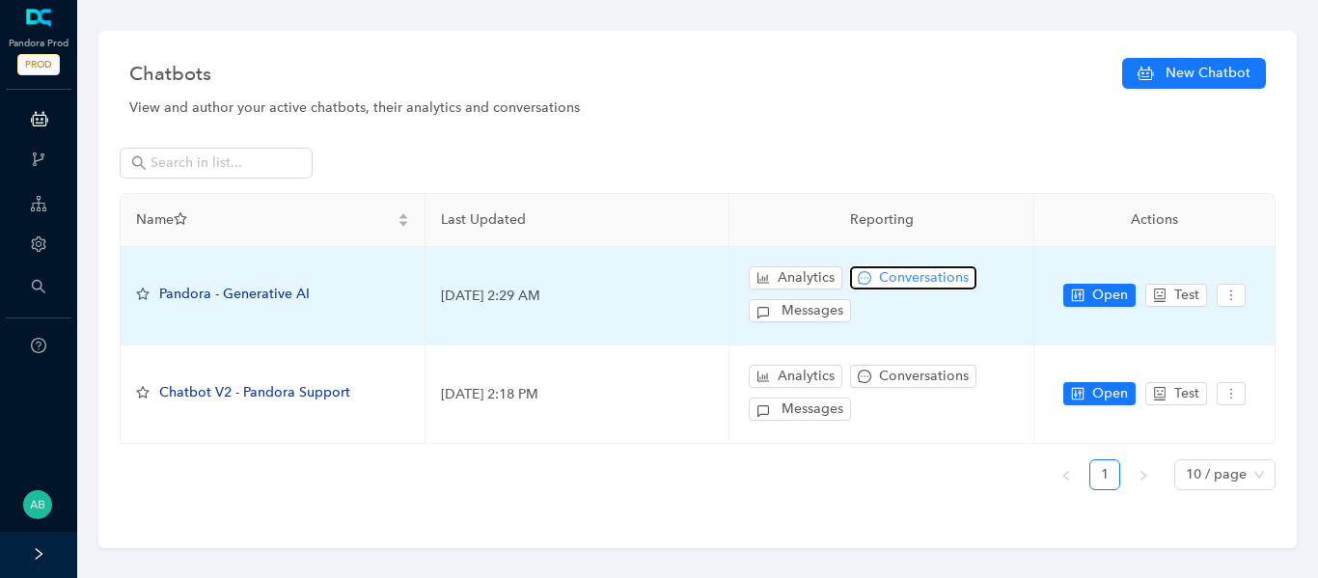
click at [910, 276] on span "Conversations" at bounding box center [924, 277] width 90 height 21
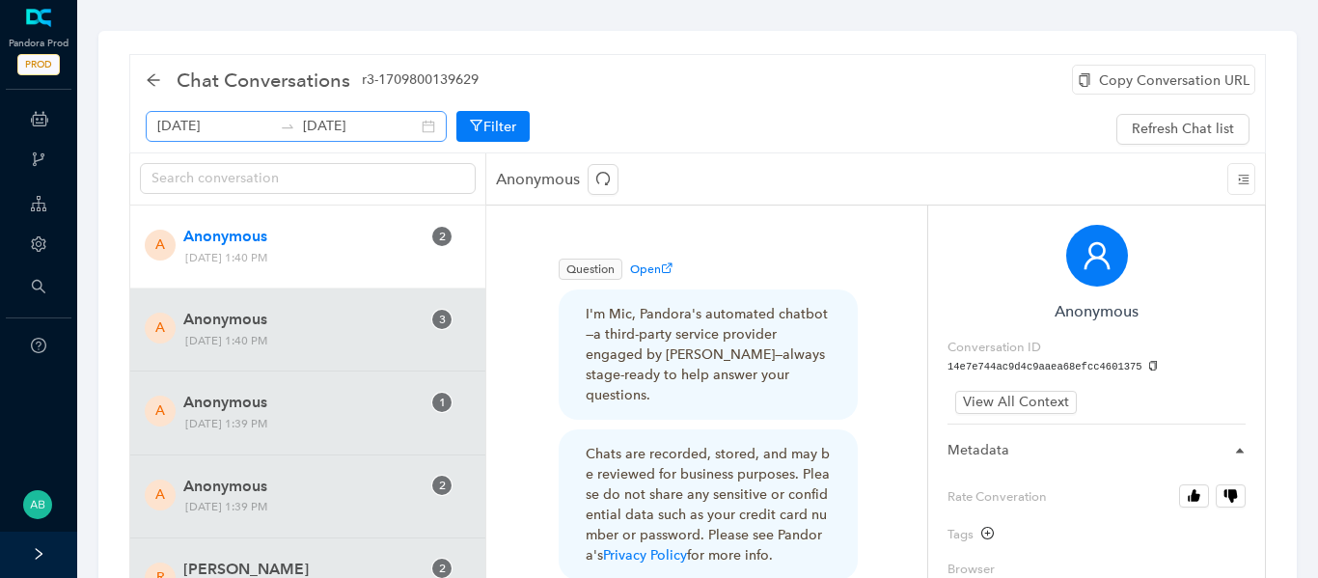
click at [408, 124] on div "August 11th 2025 August 18th 2025" at bounding box center [296, 126] width 301 height 31
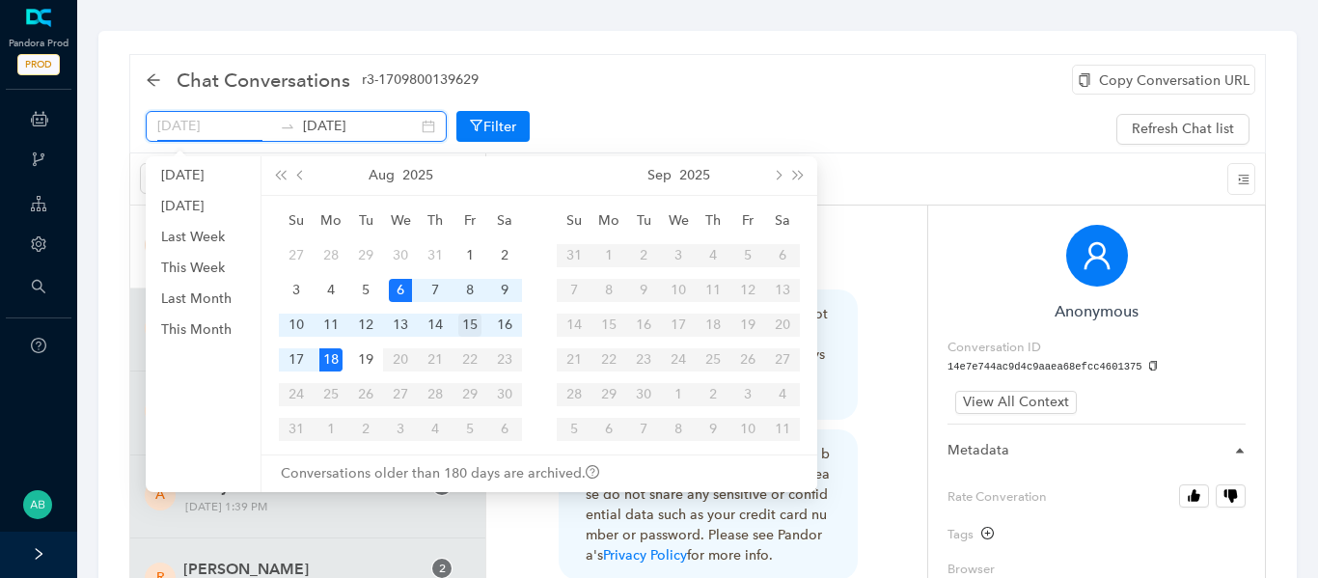
type input "August 15th 2025"
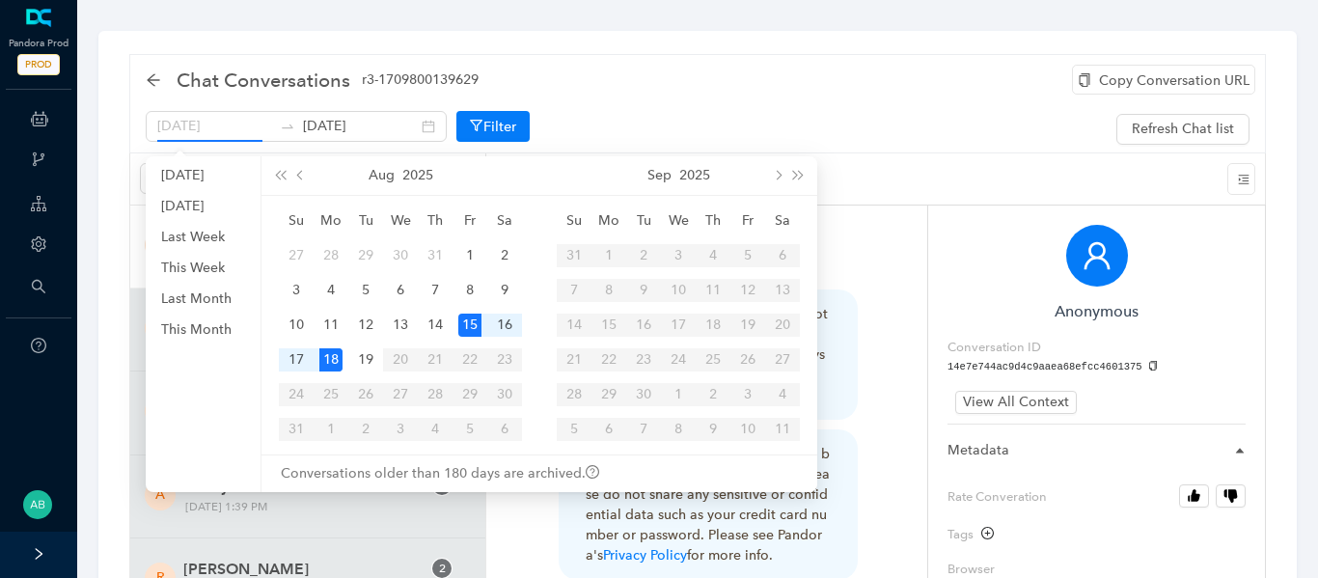
click at [467, 327] on div "15" at bounding box center [469, 324] width 23 height 23
click at [471, 325] on div "15" at bounding box center [469, 324] width 23 height 23
type input "August 15th 2025"
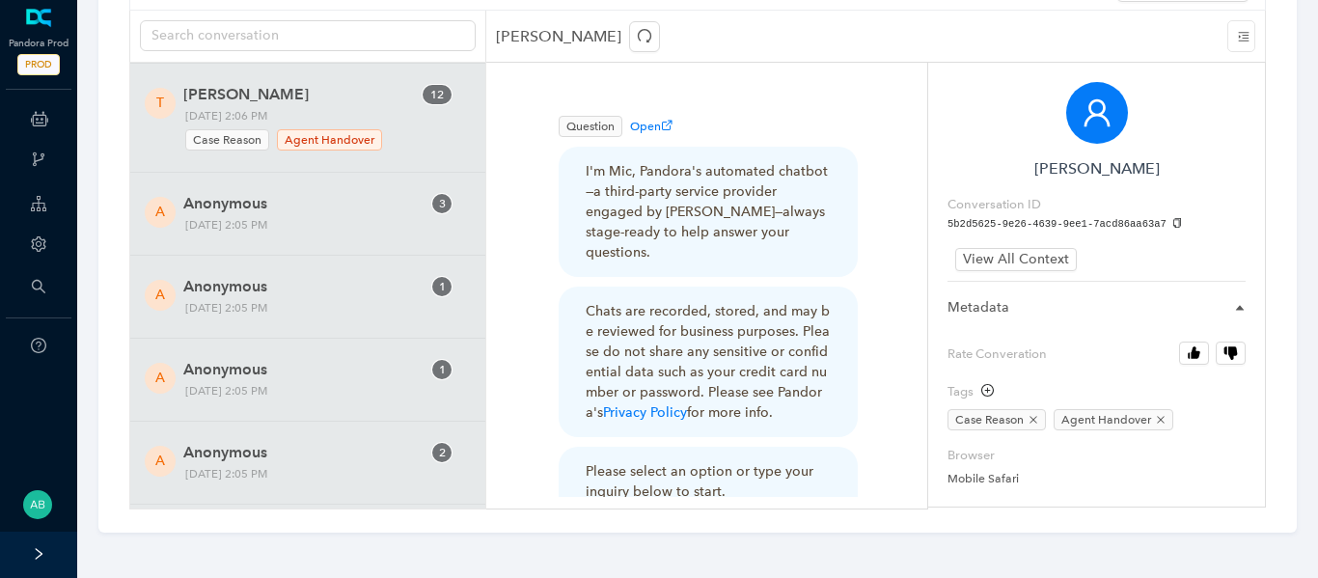
scroll to position [46367, 0]
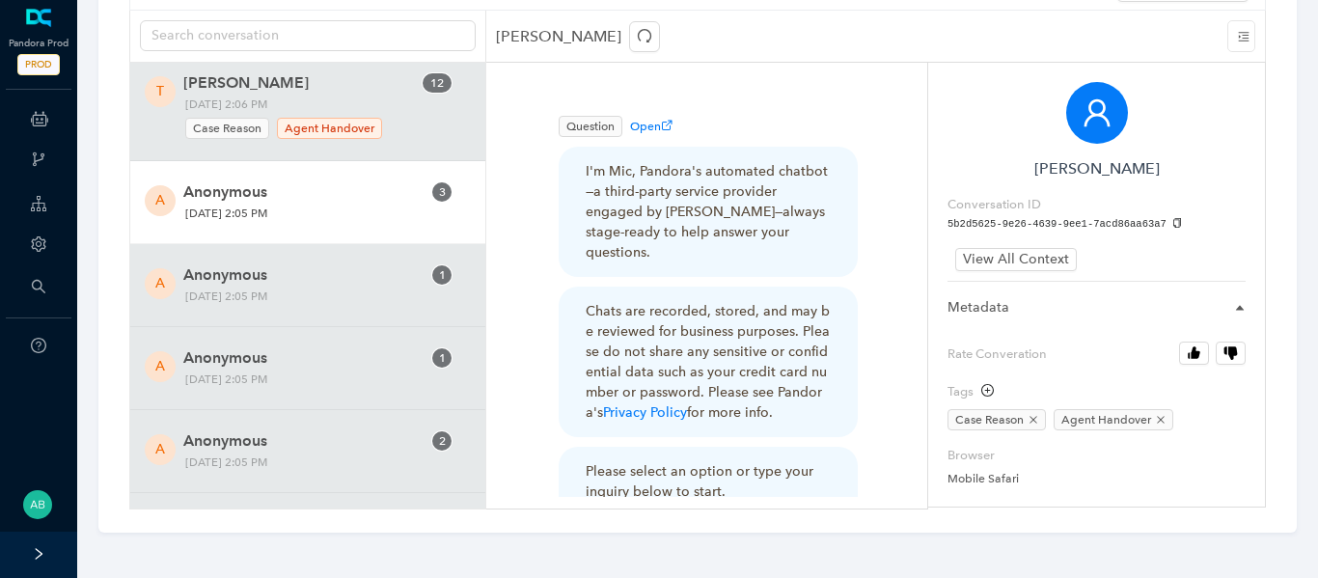
click at [307, 207] on span "Thursday, August 14, 2025 2:05 PM" at bounding box center [277, 214] width 198 height 20
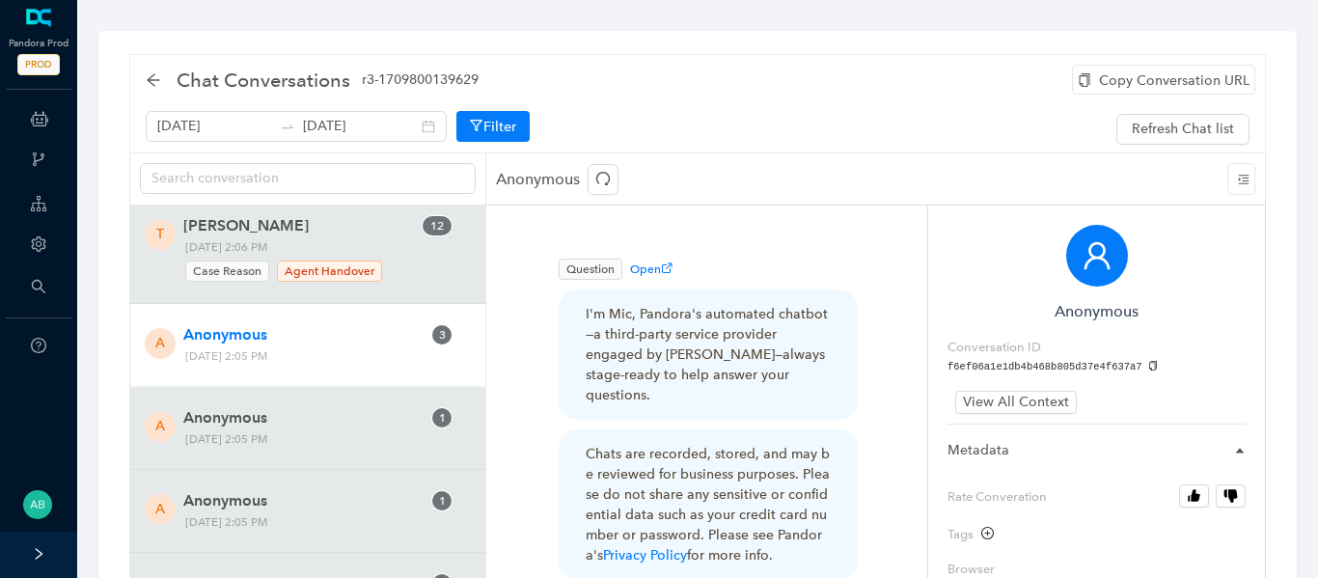
click at [1155, 88] on div "Copy Conversation URL" at bounding box center [1163, 80] width 183 height 30
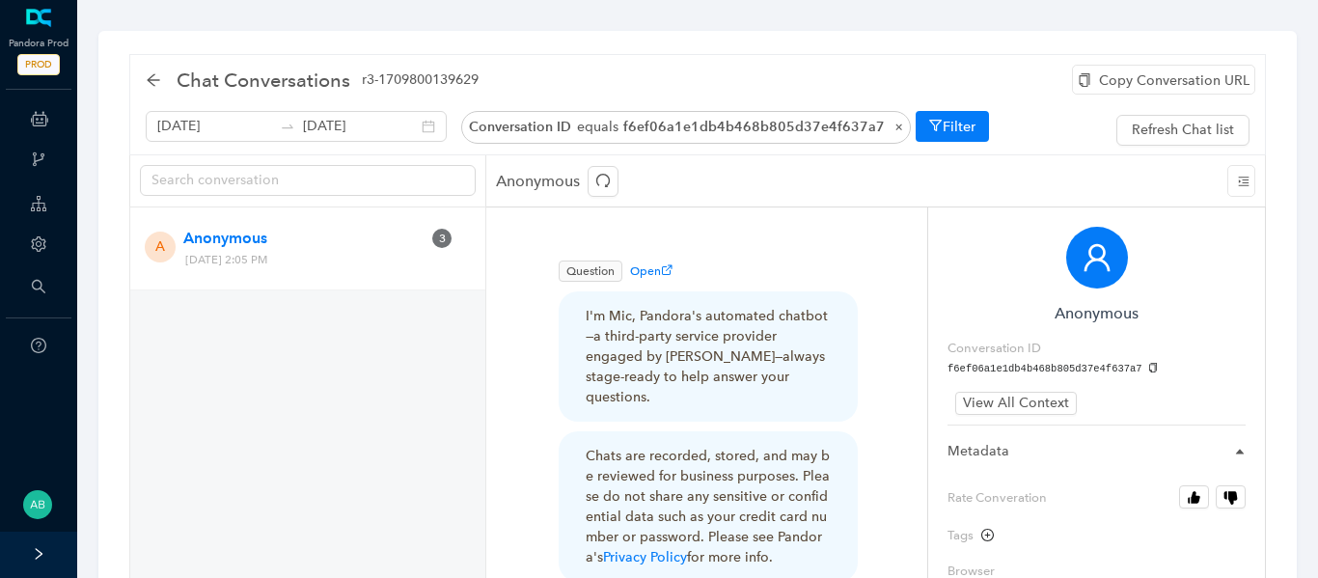
click at [1148, 366] on icon "copy" at bounding box center [1153, 368] width 11 height 11
click at [1148, 368] on icon "copy" at bounding box center [1153, 368] width 11 height 11
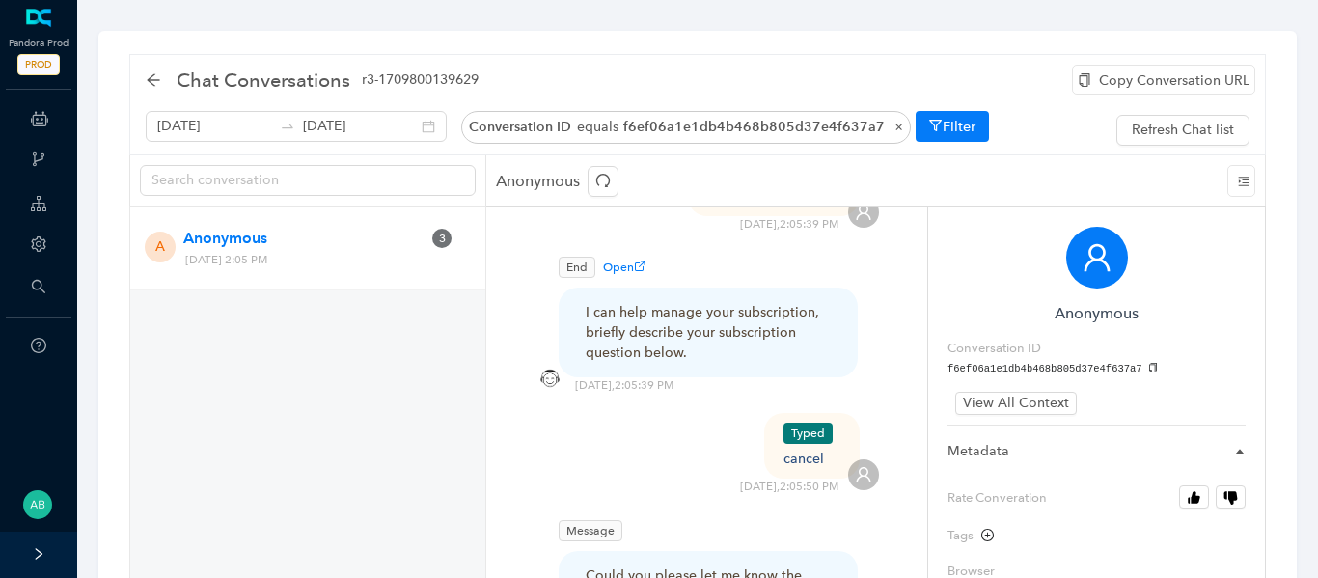
scroll to position [658, 0]
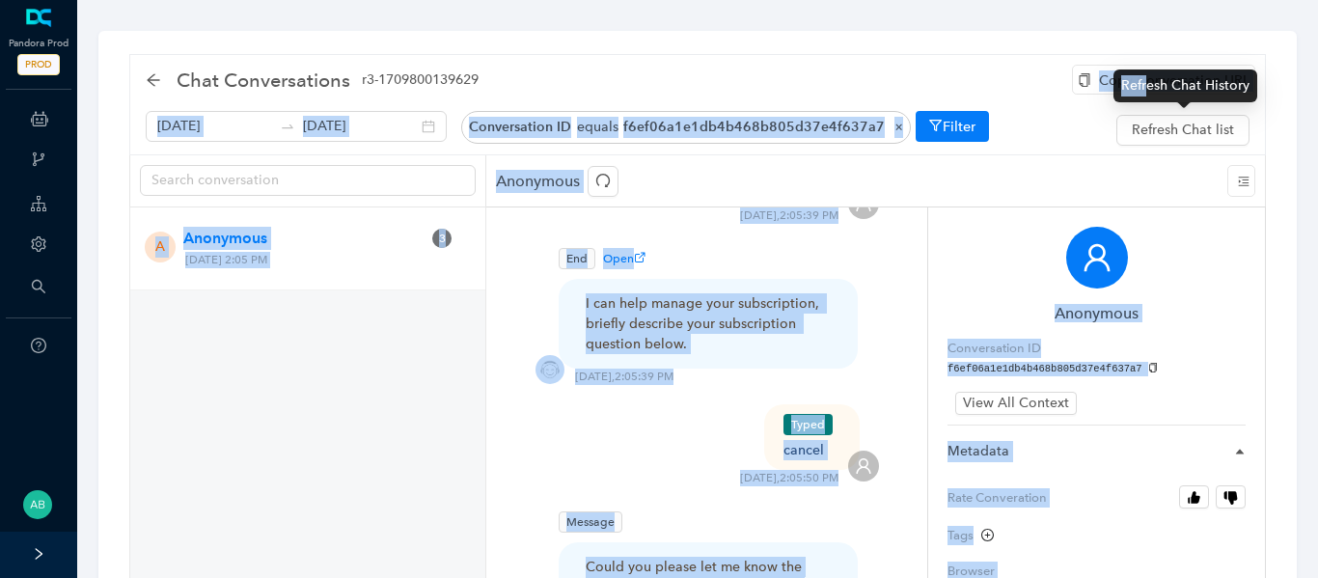
drag, startPoint x: 1144, startPoint y: 81, endPoint x: 1065, endPoint y: 69, distance: 79.9
click at [1065, 69] on body "Pandora Prod PROD ChatBots & Ticket Automations Webhooks Guide Account Search H…" at bounding box center [659, 289] width 1318 height 578
click at [1094, 74] on div "Copy Conversation URL" at bounding box center [1163, 80] width 183 height 30
copy body "Lore Ipsumdolorsi AME Consectetura EL seddoe t1in32u4l5et5d024m433a90e3a452m0 ×…"
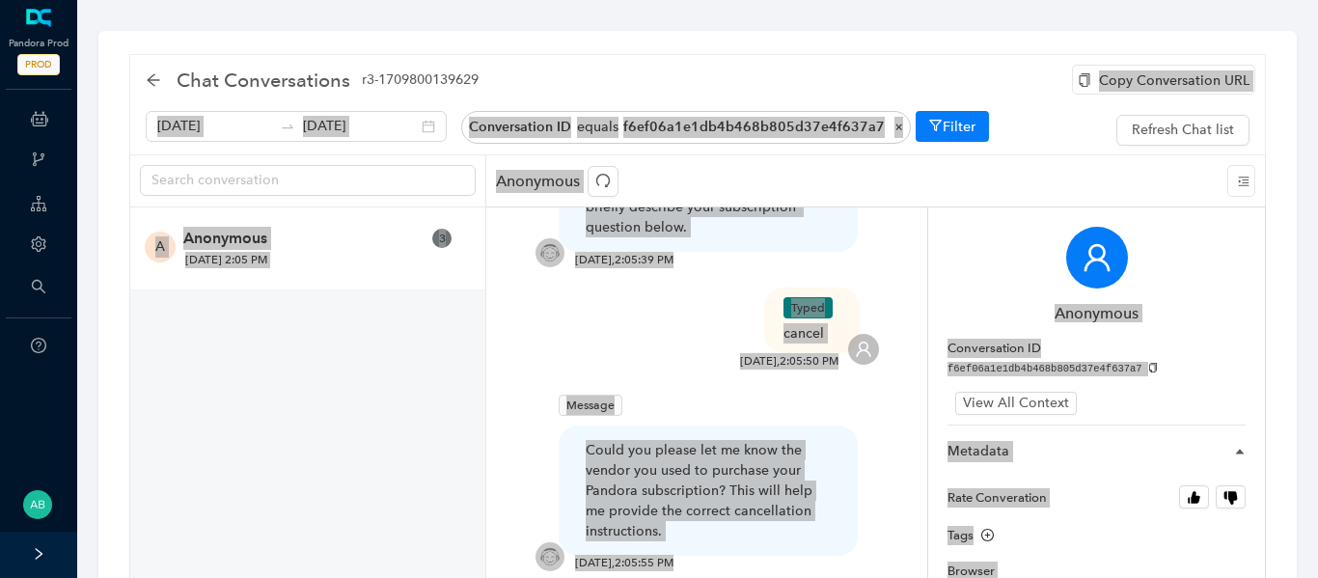
scroll to position [779, 0]
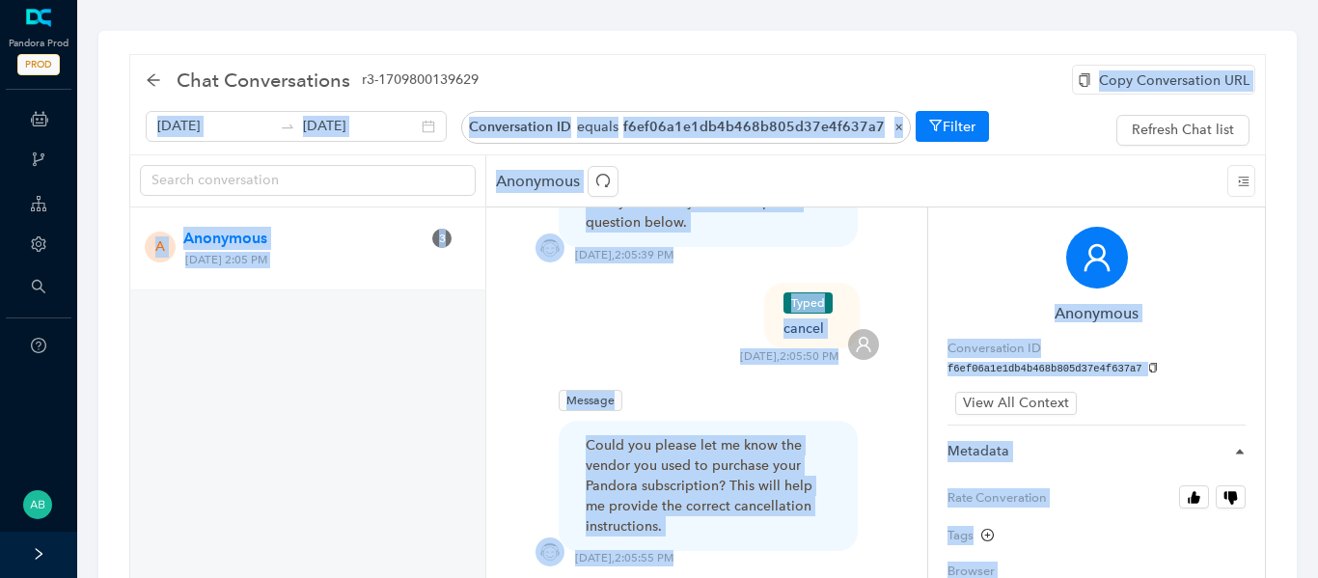
click at [802, 318] on div "cancel" at bounding box center [811, 328] width 57 height 20
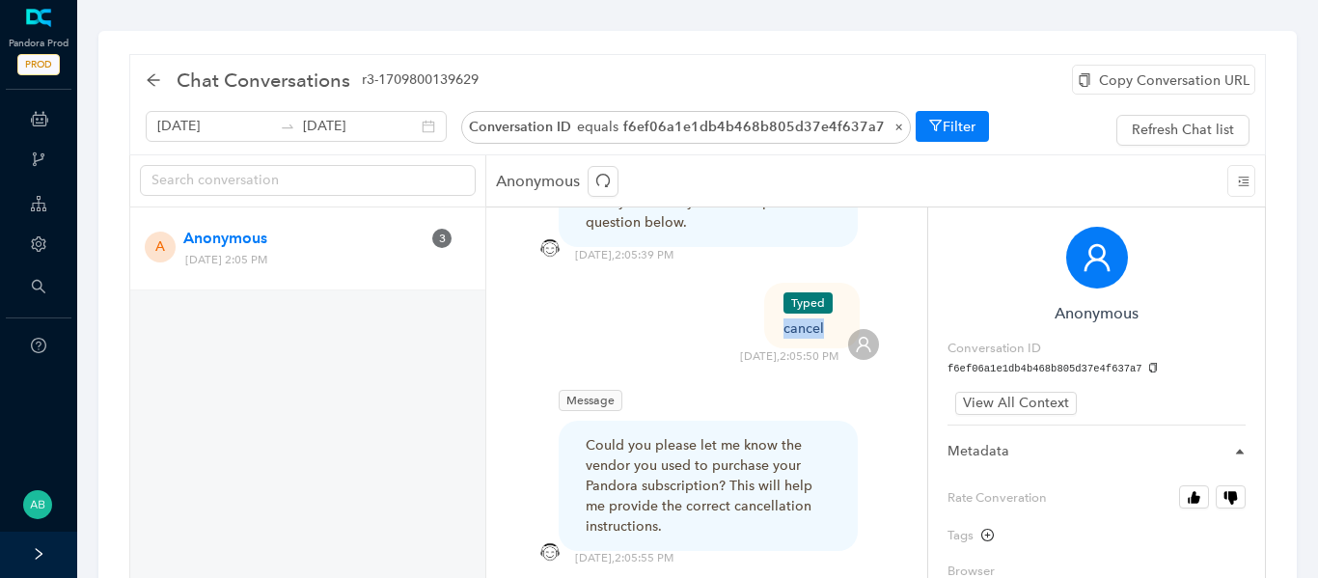
click at [802, 318] on div "cancel" at bounding box center [811, 328] width 57 height 20
copy div "cancel"
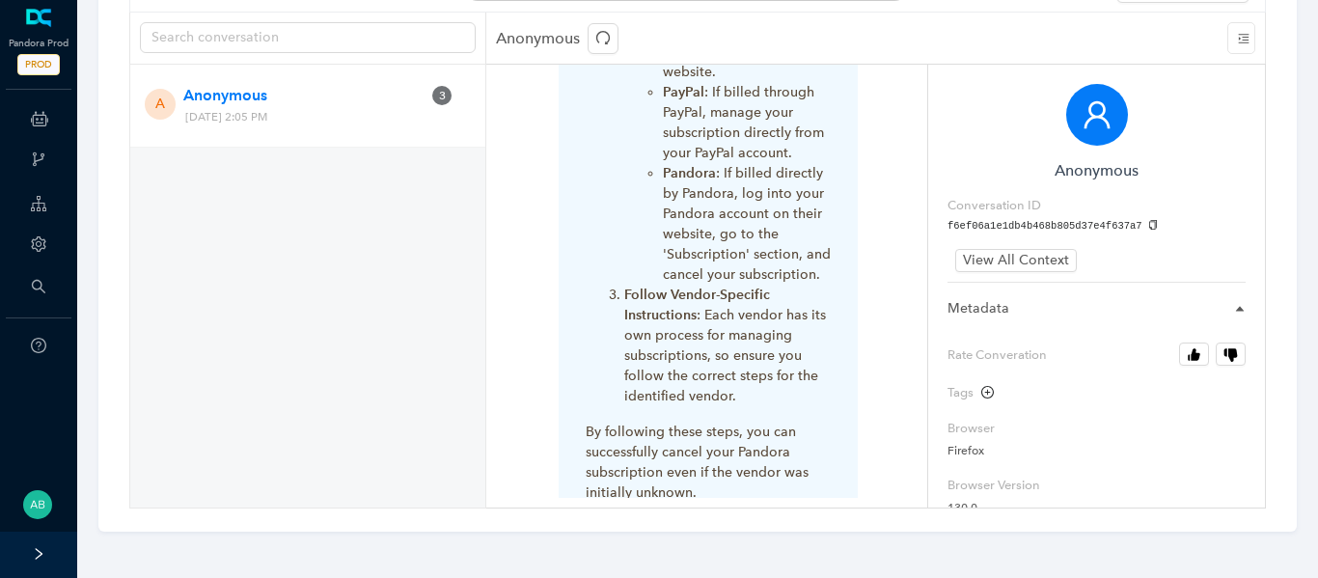
scroll to position [2267, 0]
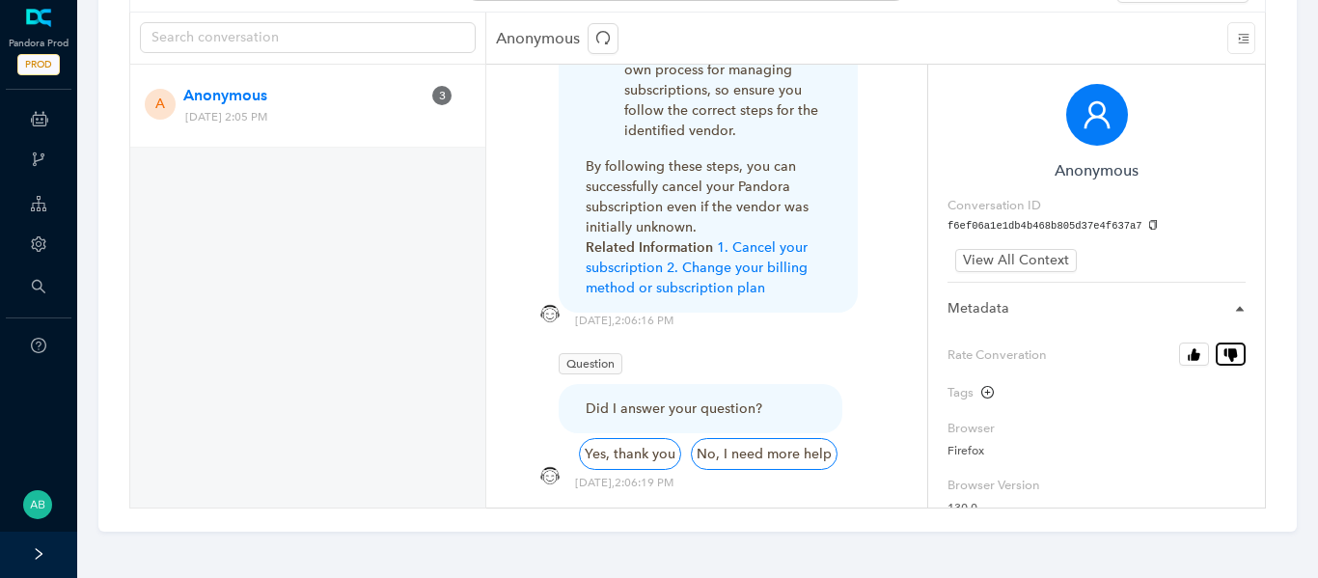
click at [1227, 355] on icon "button" at bounding box center [1230, 354] width 14 height 14
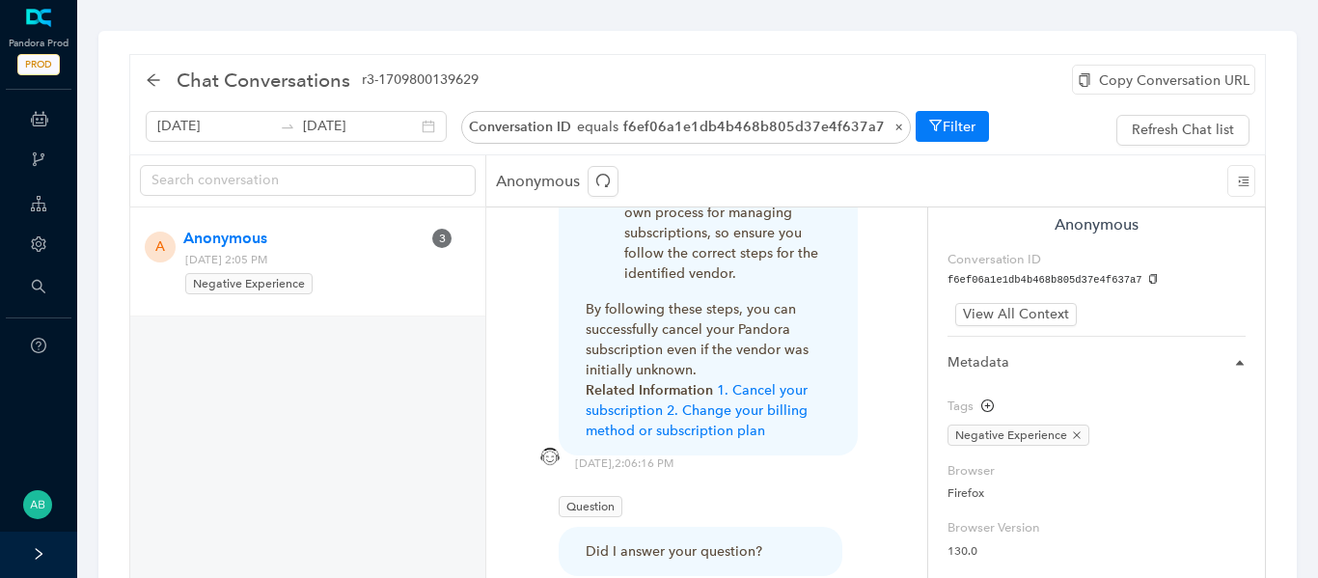
scroll to position [80, 0]
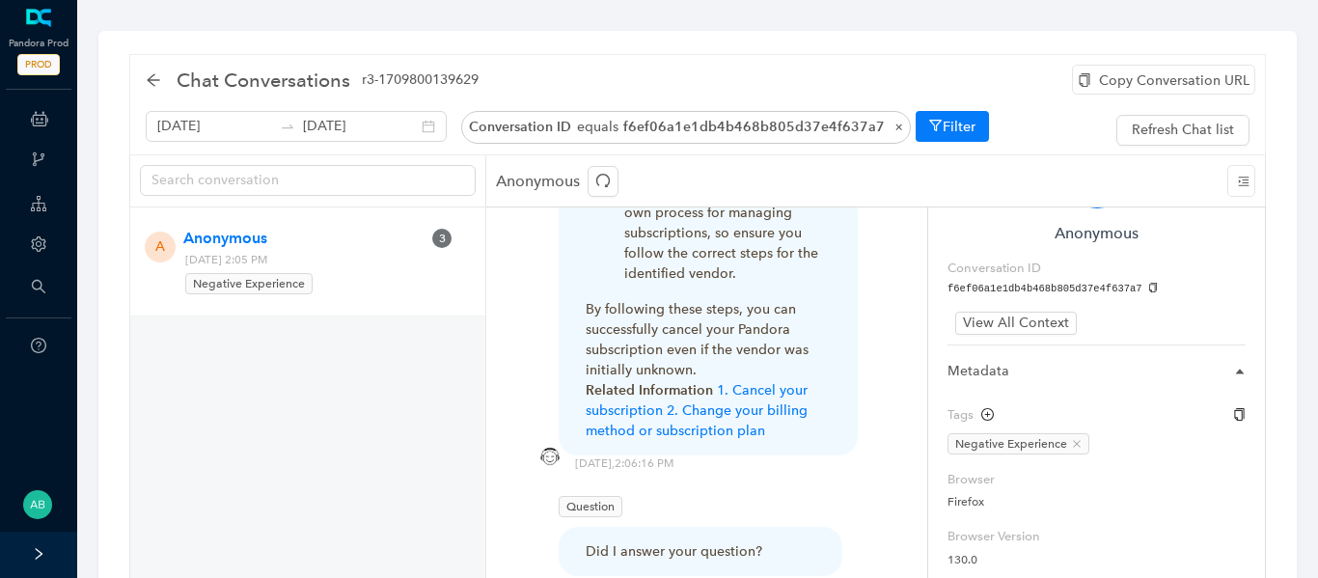
click at [1078, 446] on icon "close" at bounding box center [1077, 444] width 10 height 10
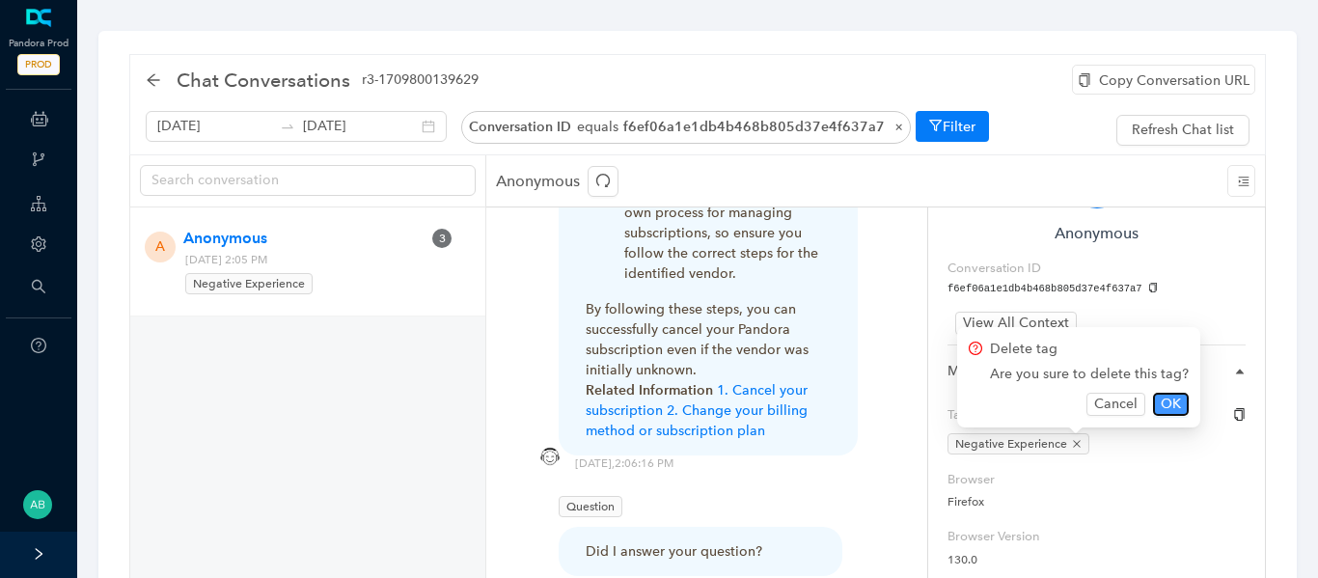
click at [1164, 403] on span "OK" at bounding box center [1170, 404] width 20 height 21
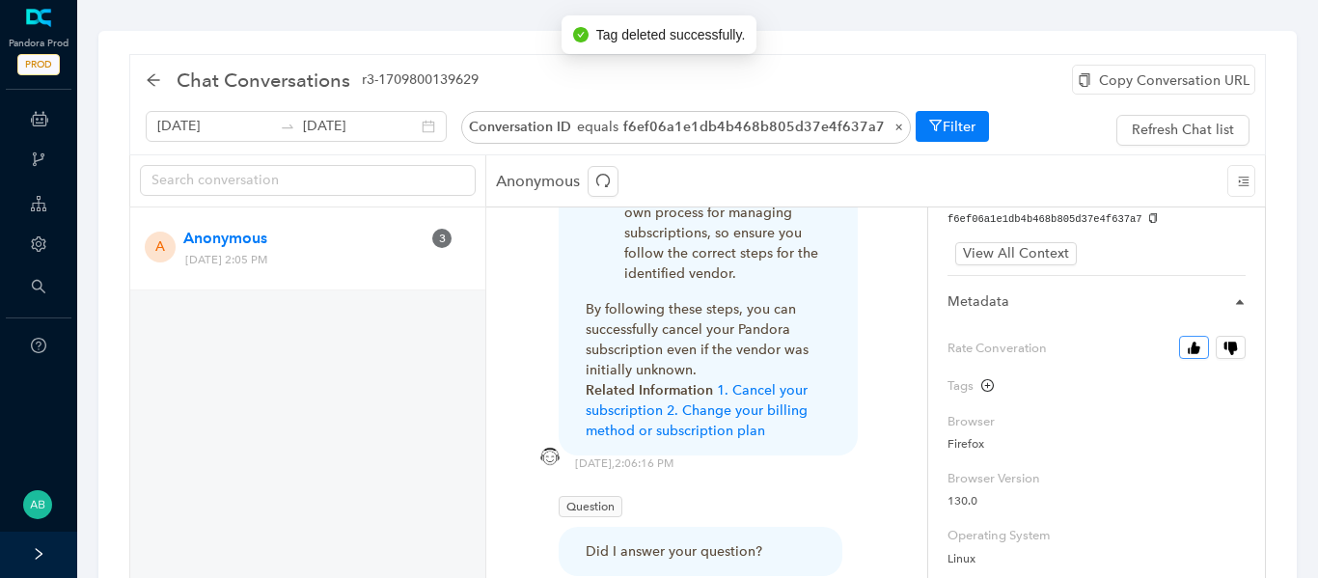
scroll to position [150, 0]
click at [1196, 340] on icon "button" at bounding box center [1193, 347] width 14 height 14
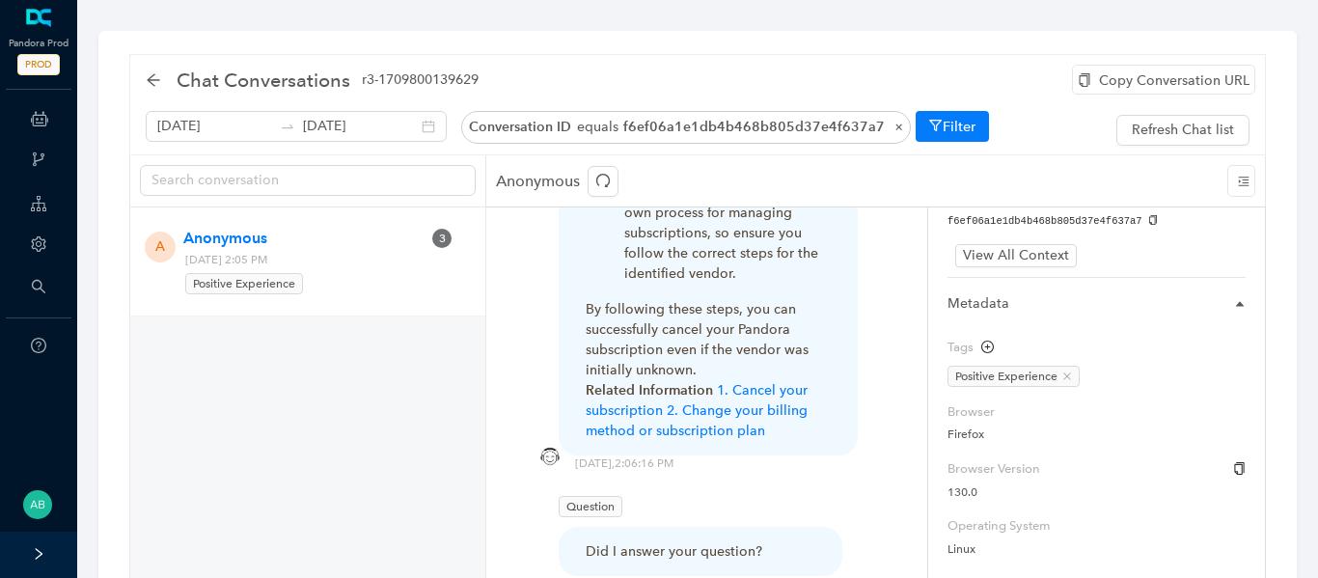
scroll to position [147, 0]
click at [992, 352] on icon "plus-circle" at bounding box center [987, 347] width 13 height 13
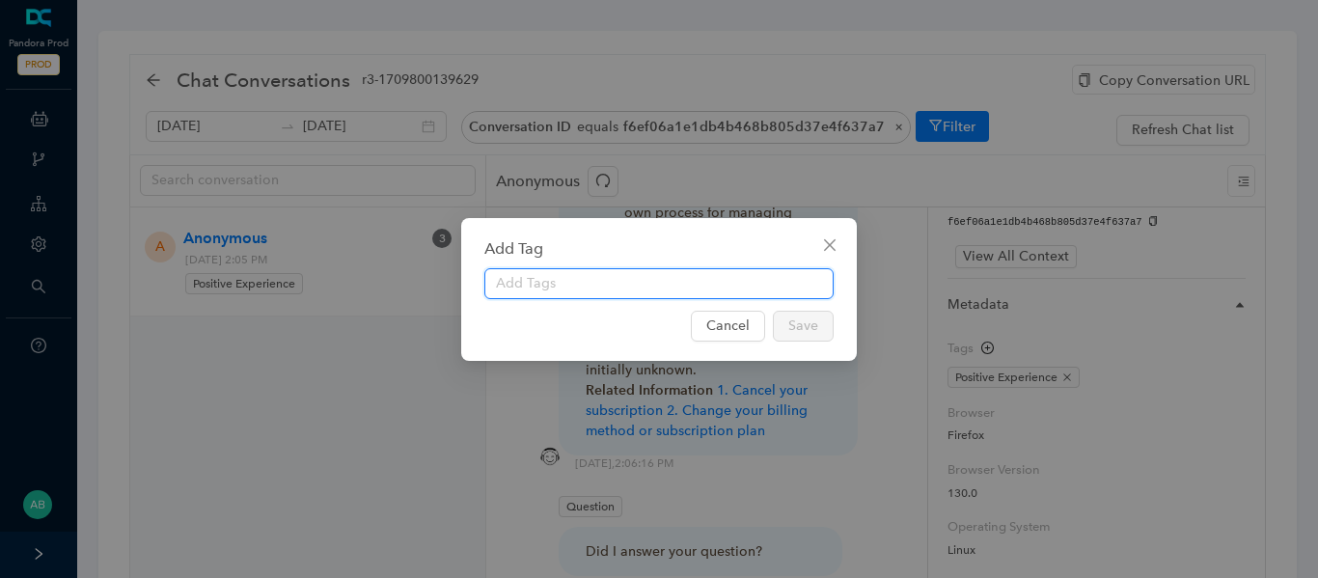
click at [699, 298] on input "text" at bounding box center [658, 283] width 349 height 31
type input "Cancel Subscription"
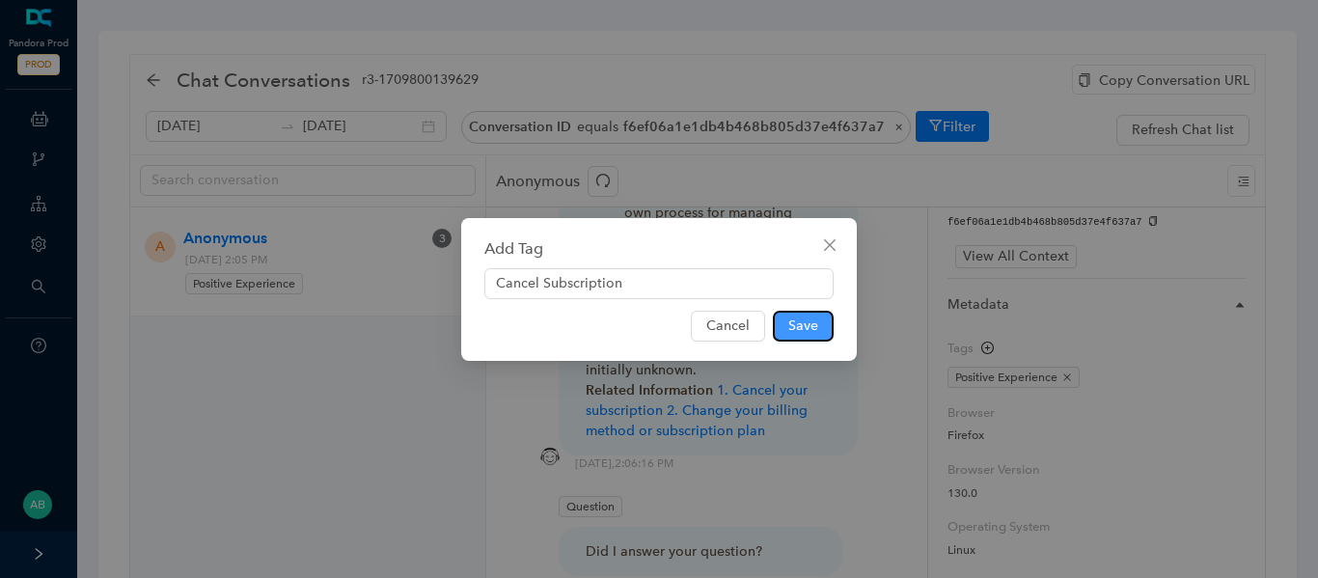
click at [803, 326] on span "Save" at bounding box center [803, 325] width 30 height 21
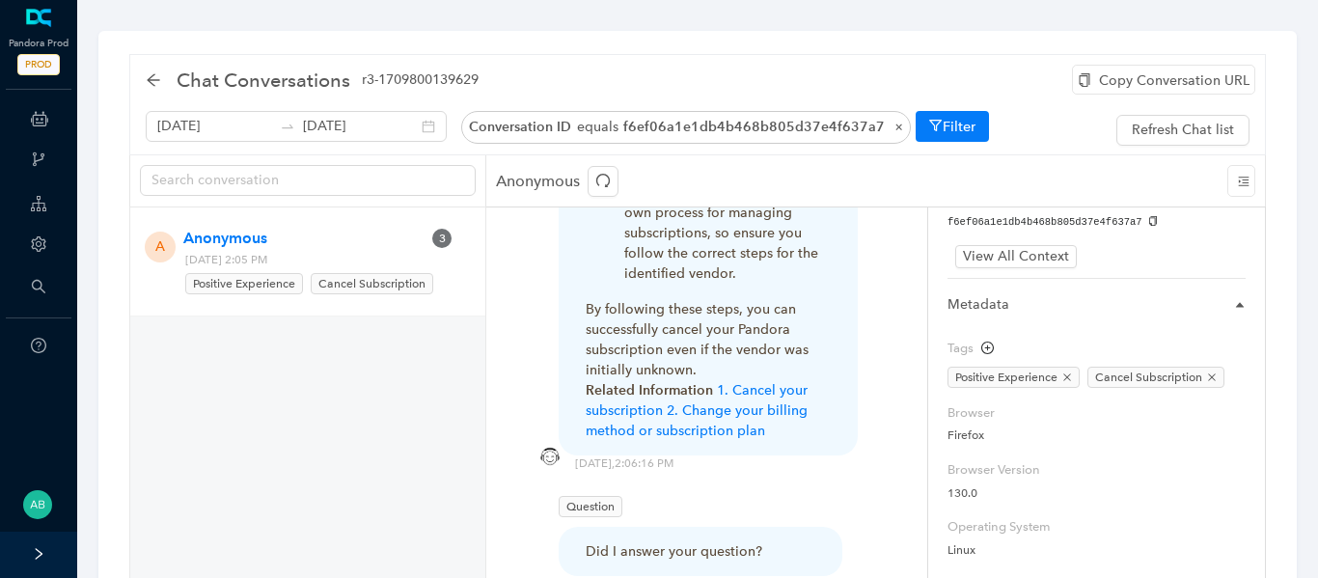
click at [267, 77] on span "Chat Conversations" at bounding box center [264, 80] width 174 height 31
click at [157, 79] on icon "arrow-left" at bounding box center [153, 79] width 13 height 13
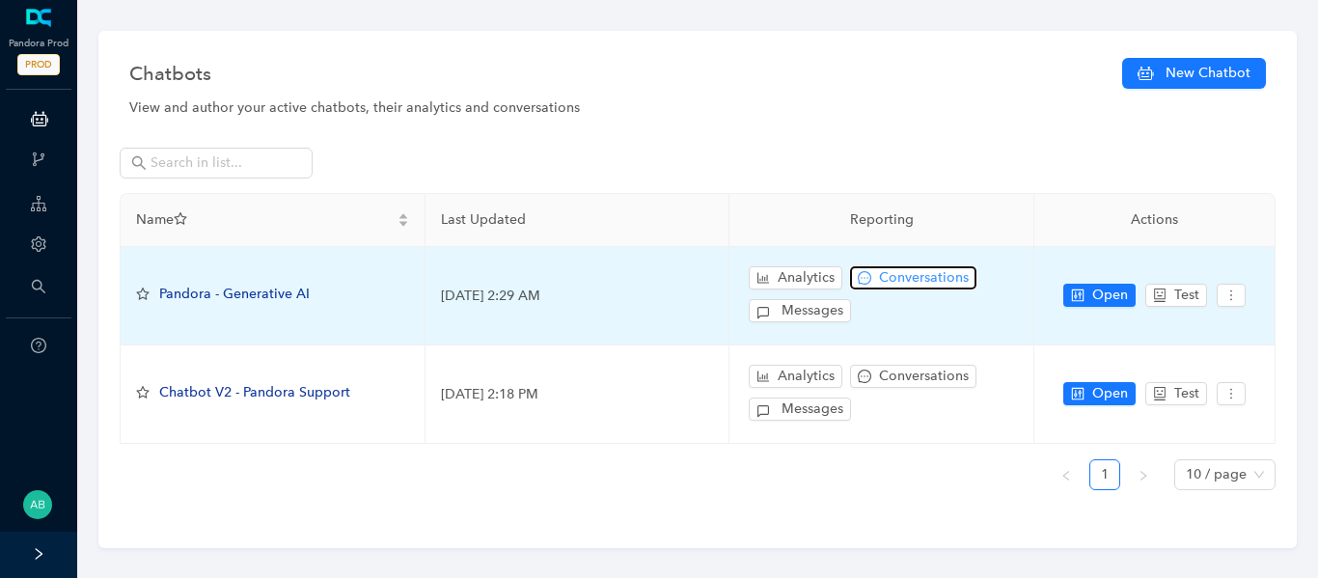
click at [913, 269] on span "Conversations" at bounding box center [924, 277] width 90 height 21
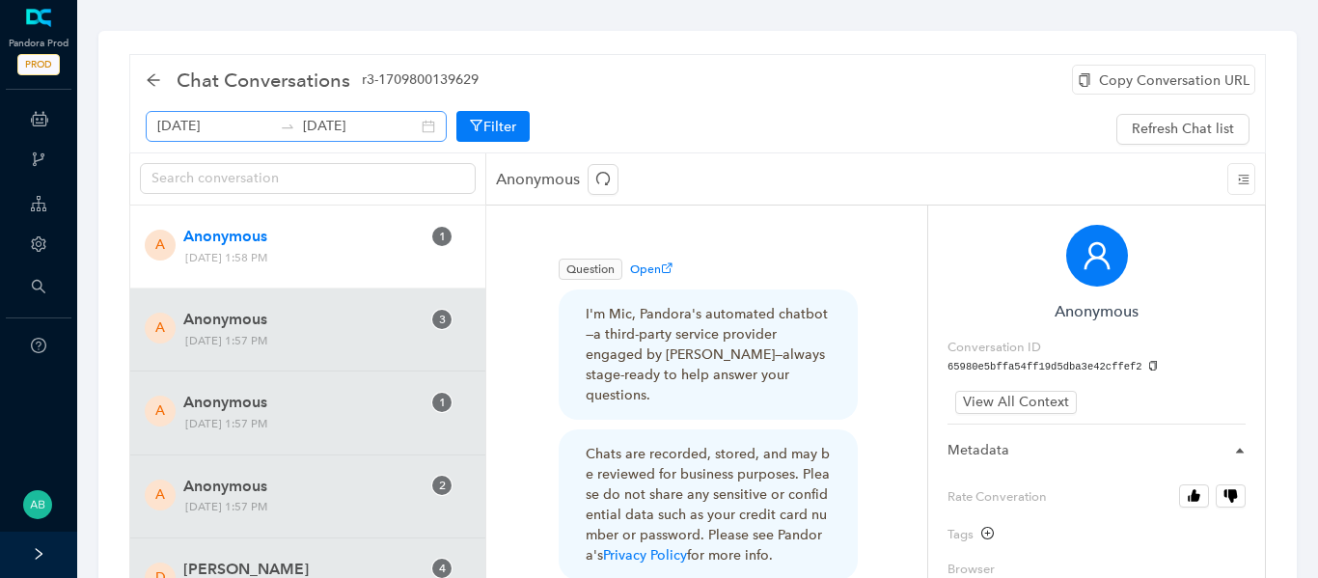
click at [403, 127] on div "August 11th 2025 August 18th 2025" at bounding box center [296, 126] width 301 height 31
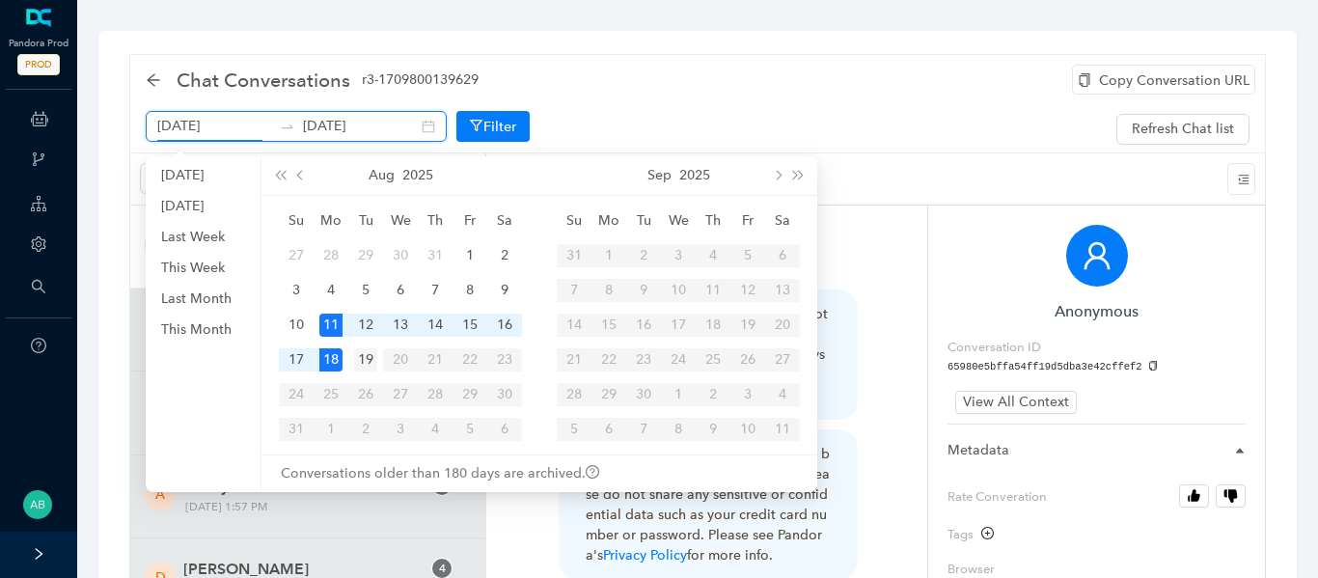
type input "August 19th 2025"
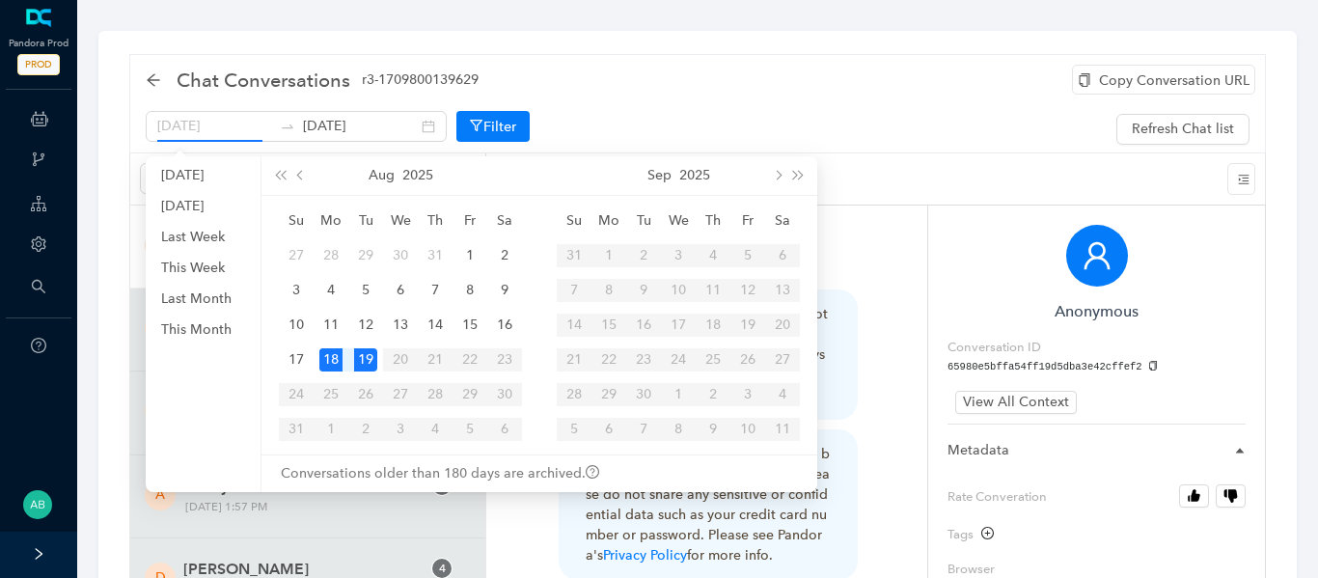
click at [361, 360] on div "19" at bounding box center [365, 359] width 23 height 23
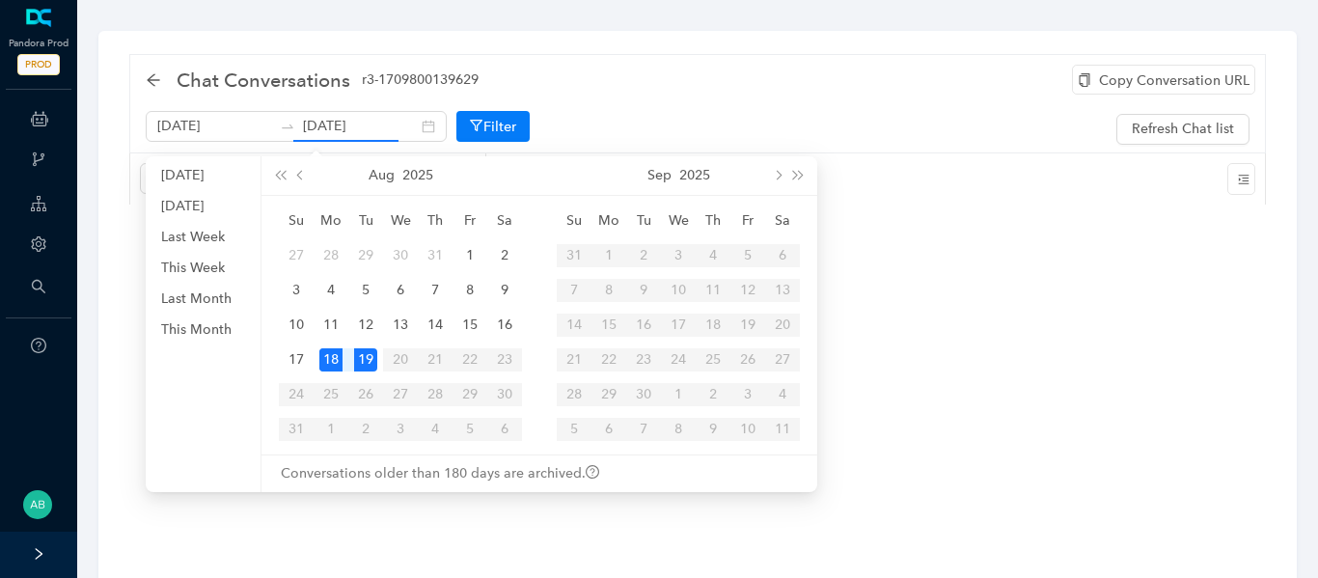
type input "August 19th 2025"
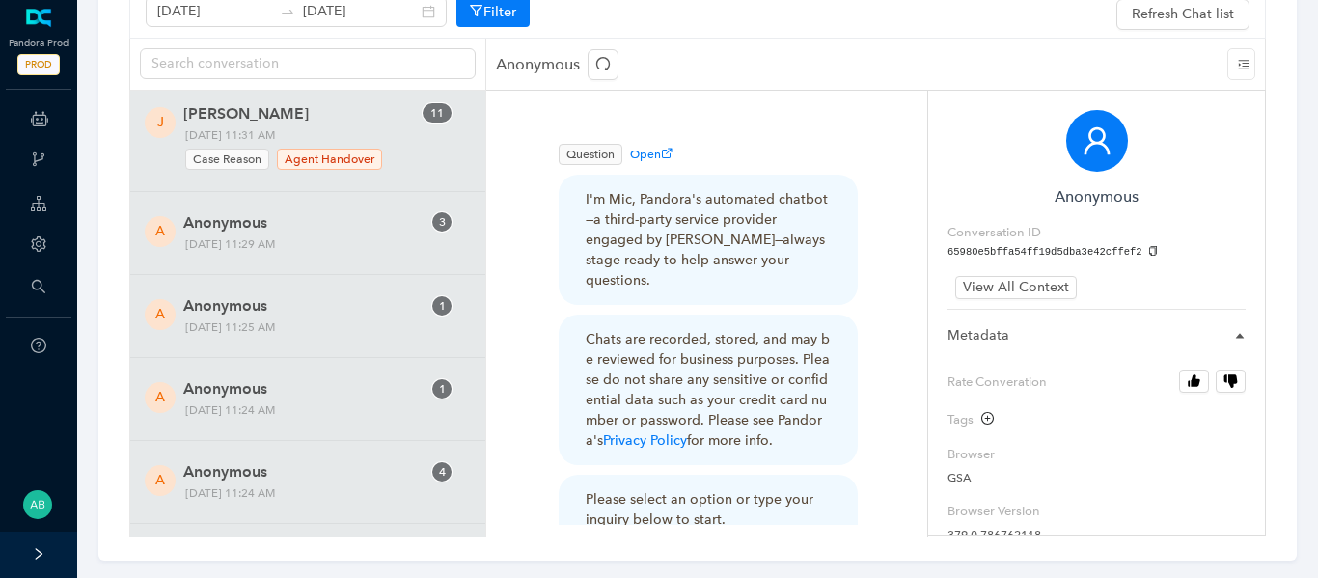
scroll to position [21369, 0]
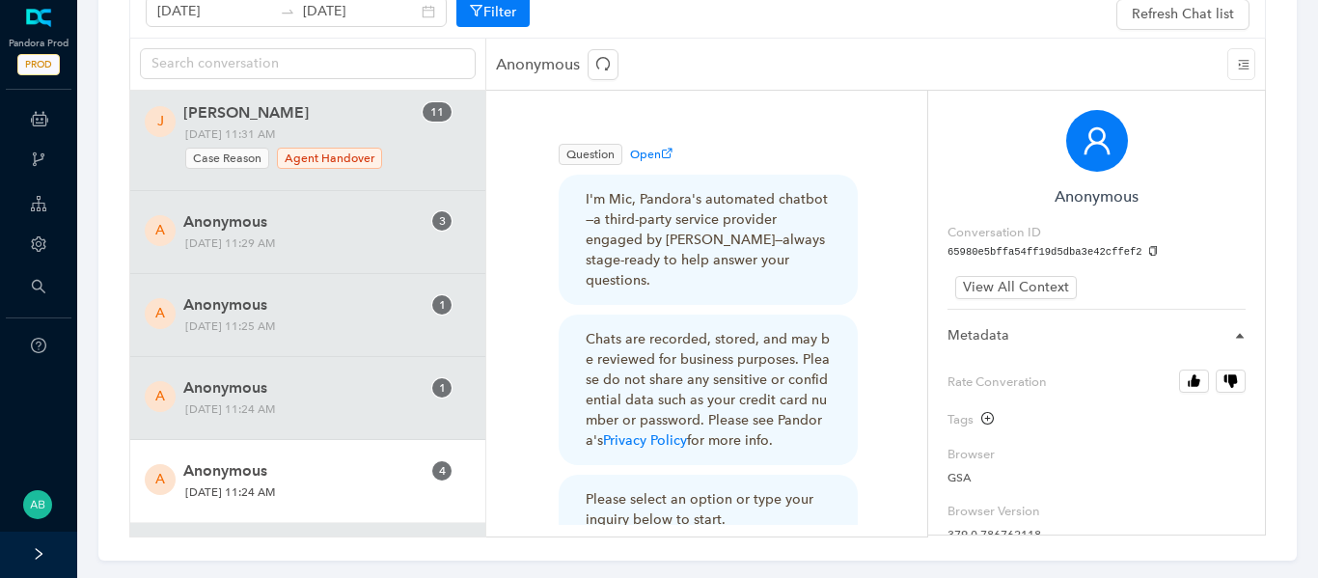
click at [313, 482] on span "[DATE] 11:24 AM" at bounding box center [277, 492] width 198 height 20
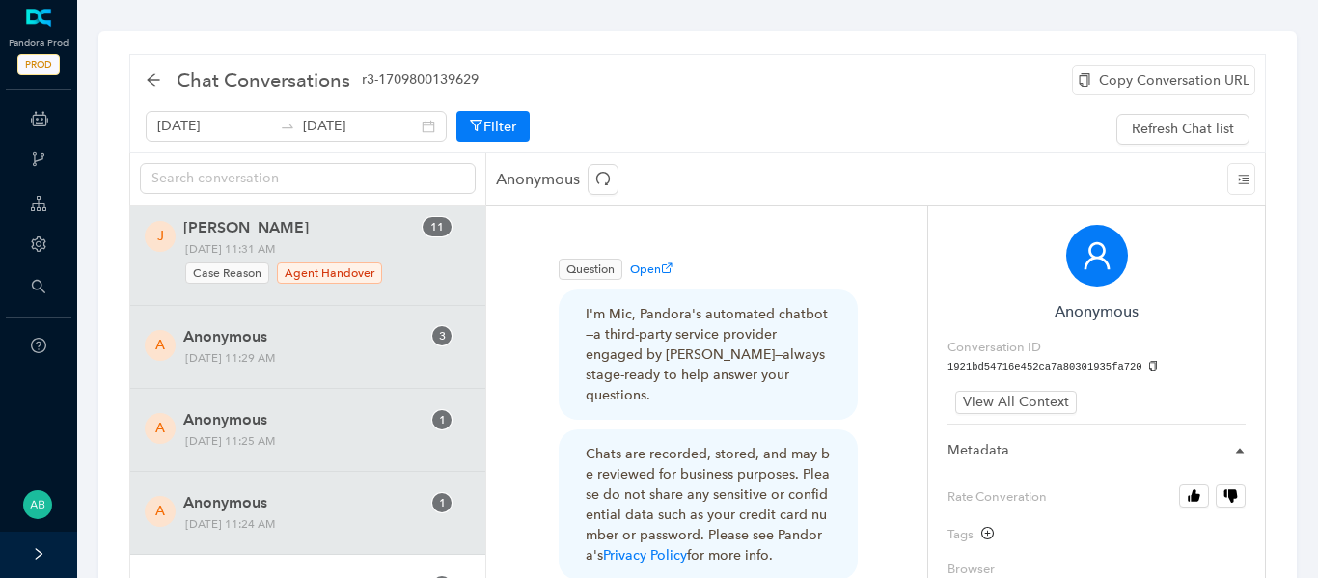
click at [1145, 82] on div "Copy Conversation URL" at bounding box center [1163, 80] width 183 height 30
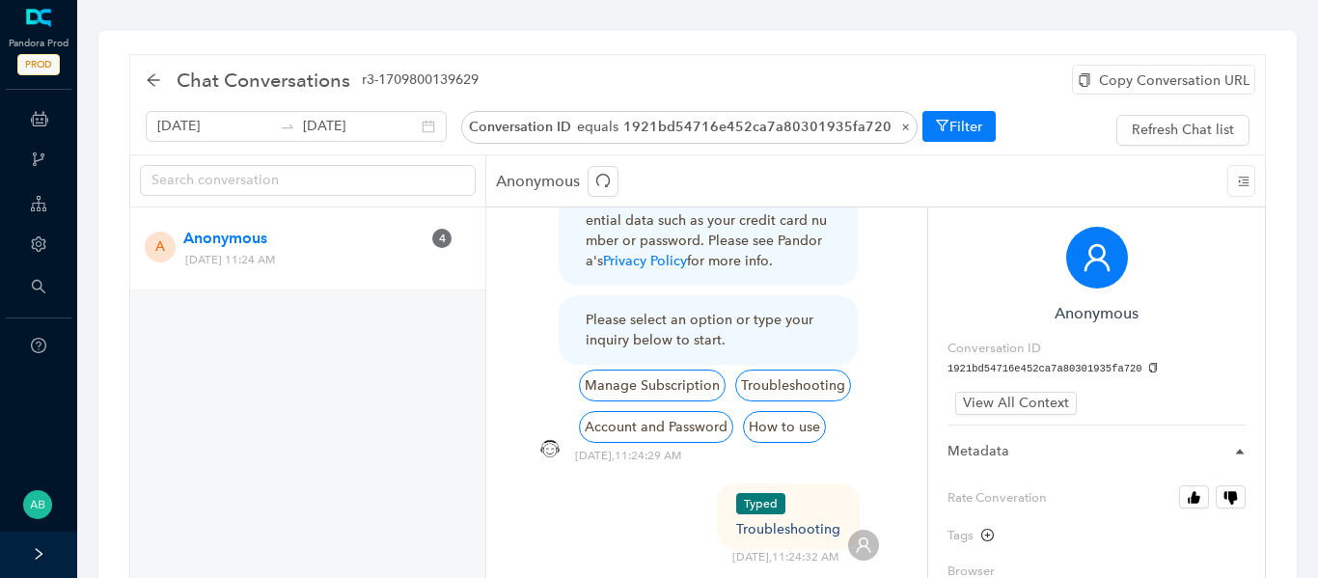
scroll to position [342, 0]
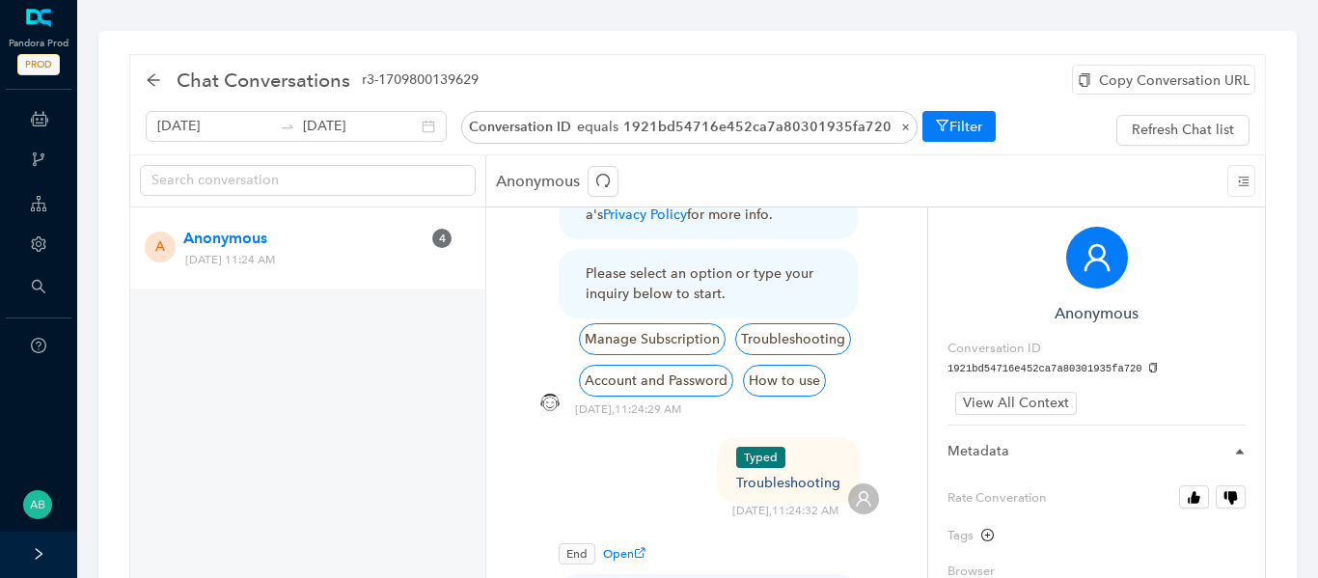
click at [1149, 364] on icon "copy" at bounding box center [1153, 368] width 8 height 11
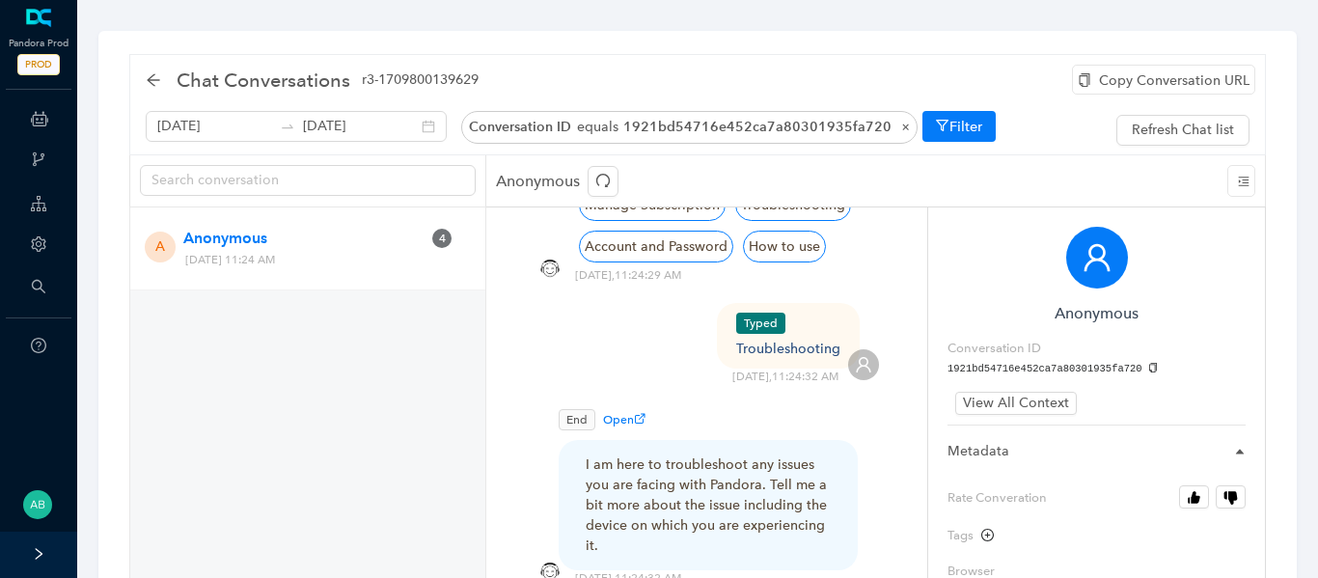
scroll to position [477, 0]
drag, startPoint x: 321, startPoint y: 261, endPoint x: 375, endPoint y: 268, distance: 54.4
click at [375, 268] on div "A Anonymous 4 [DATE] 11:24 AM" at bounding box center [307, 248] width 297 height 43
click at [321, 260] on span "[DATE] 11:24 AM" at bounding box center [277, 260] width 198 height 20
drag, startPoint x: 321, startPoint y: 260, endPoint x: 374, endPoint y: 260, distance: 53.1
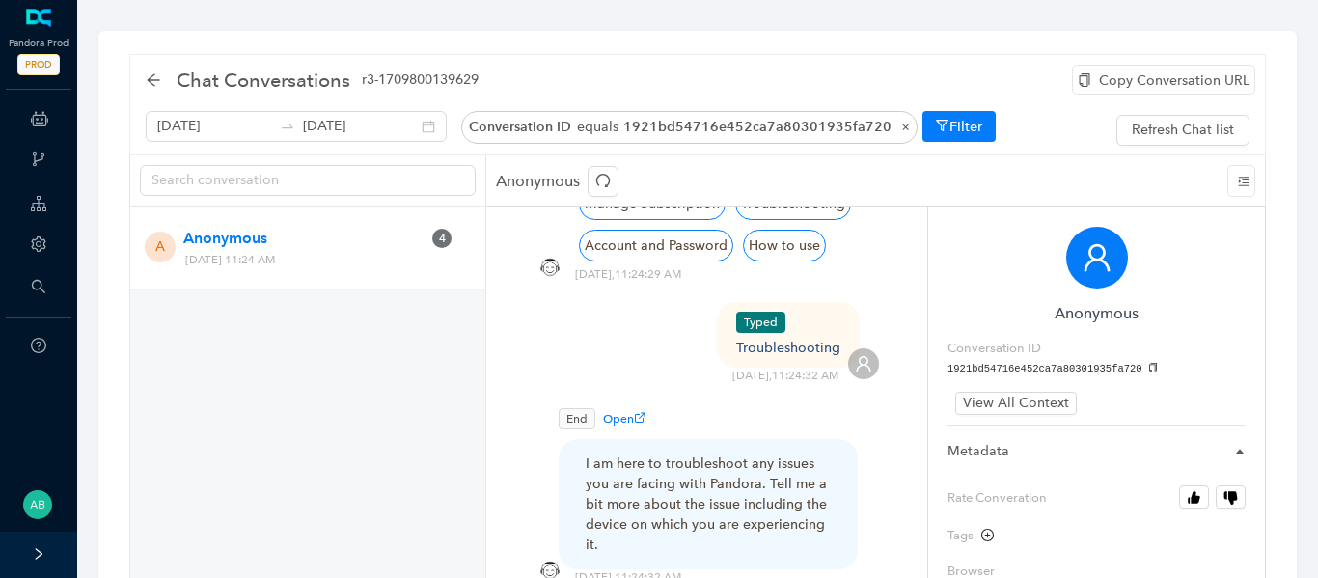
click at [374, 260] on span "[DATE] 11:24 AM" at bounding box center [277, 260] width 198 height 20
copy span "11:24 AM"
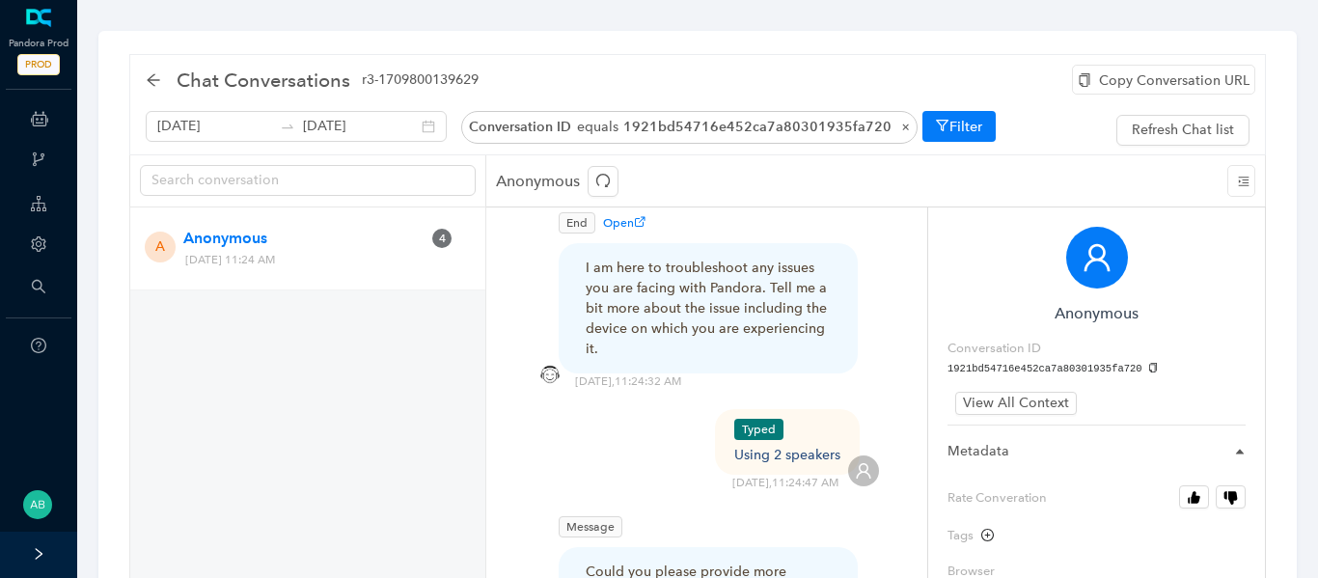
scroll to position [674, 0]
drag, startPoint x: 738, startPoint y: 431, endPoint x: 828, endPoint y: 435, distance: 89.8
click at [828, 435] on div "Typed Using 2 speakers [DATE] 11:24:47 AM" at bounding box center [706, 449] width 344 height 82
copy div "Using 2 speakers"
click at [1117, 83] on div "Copy Conversation URL" at bounding box center [1163, 80] width 183 height 30
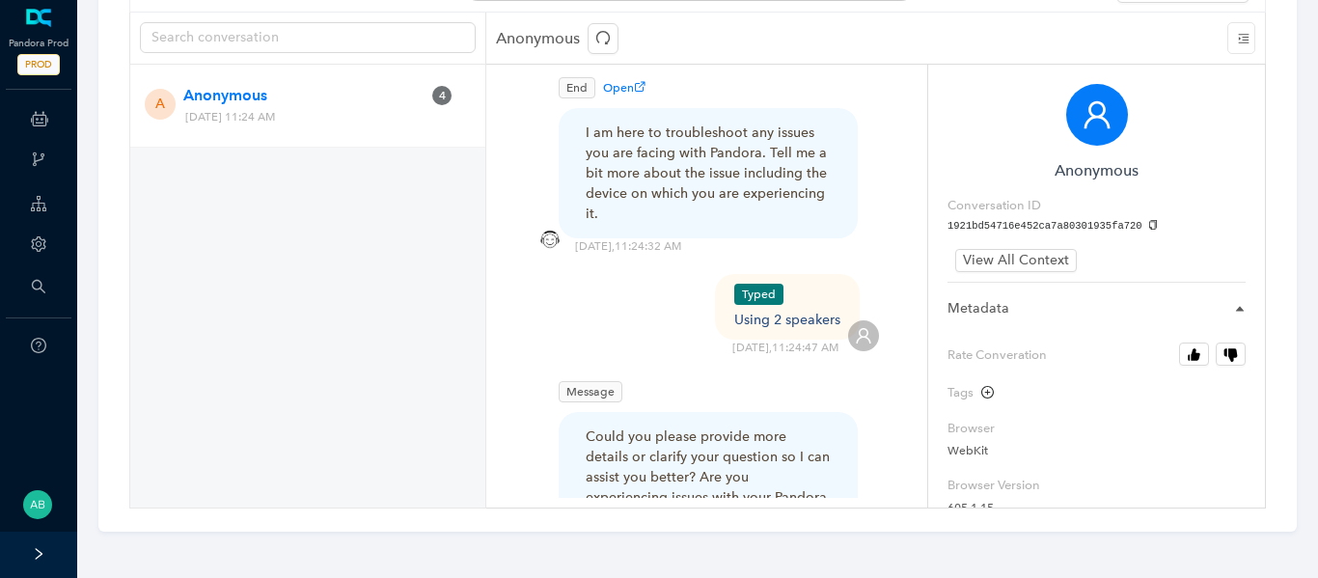
scroll to position [669, 0]
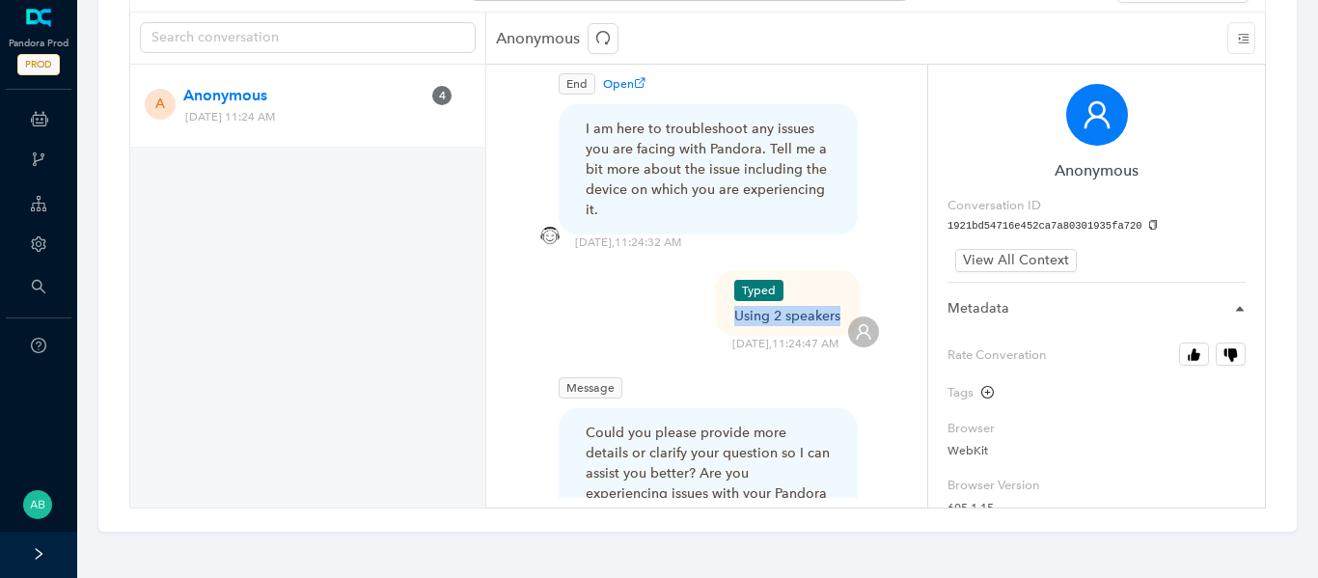
drag, startPoint x: 737, startPoint y: 295, endPoint x: 837, endPoint y: 296, distance: 100.3
click at [837, 296] on div "Typed Using 2 speakers [DATE] 11:24:47 AM" at bounding box center [706, 311] width 344 height 82
copy div "Using 2 speakers"
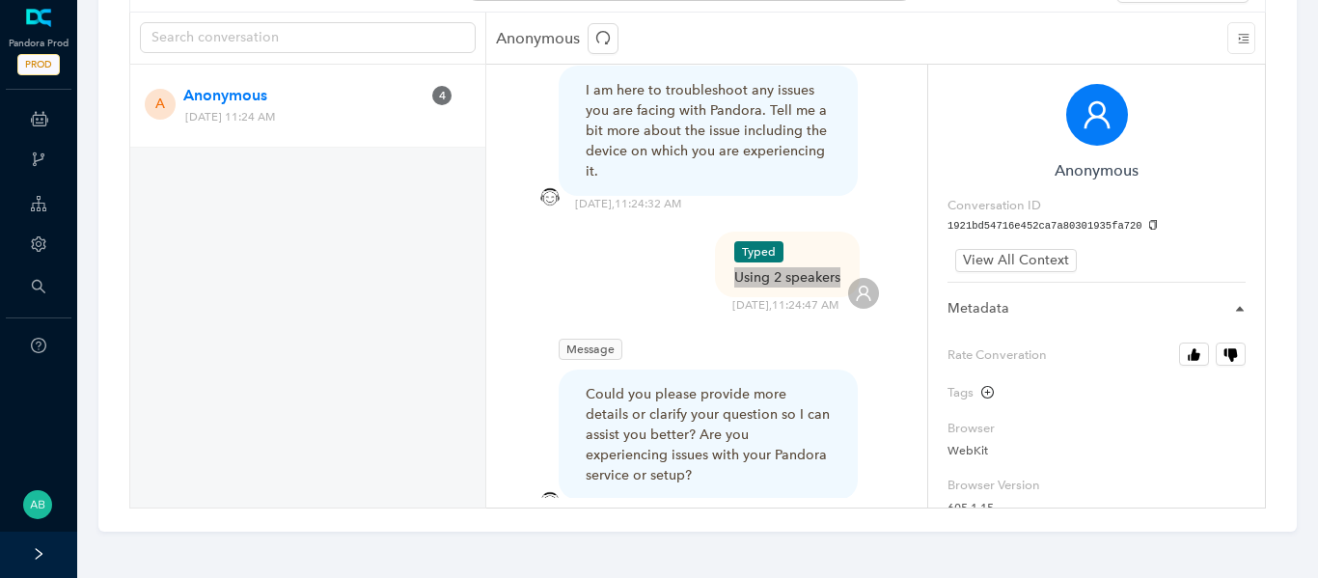
scroll to position [707, 0]
click at [674, 283] on div "Typed Using 2 speakers [DATE] 11:24:47 AM" at bounding box center [706, 273] width 344 height 82
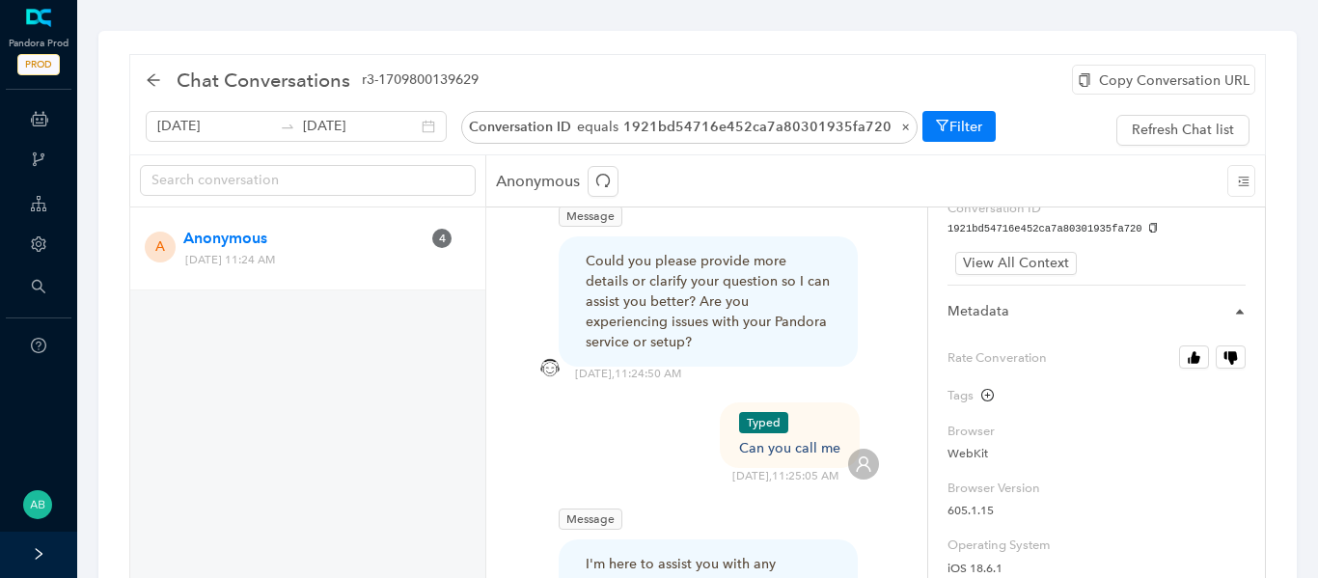
scroll to position [142, 0]
click at [1229, 355] on icon "button" at bounding box center [1232, 356] width 9 height 14
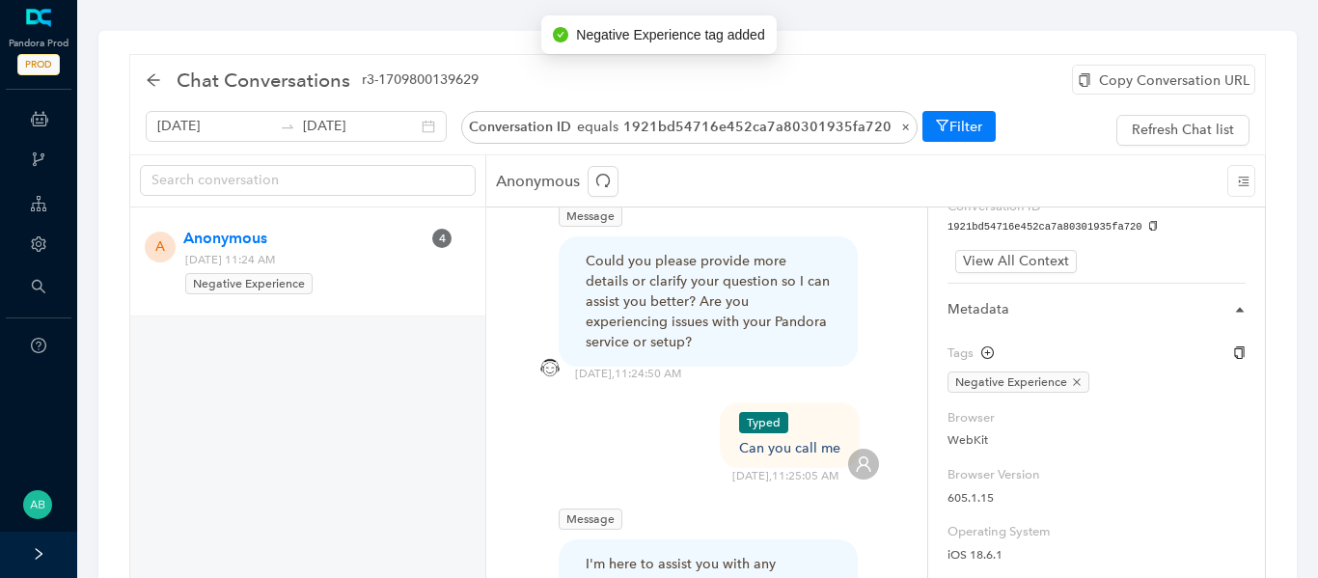
click at [988, 357] on icon "plus-circle" at bounding box center [987, 352] width 13 height 13
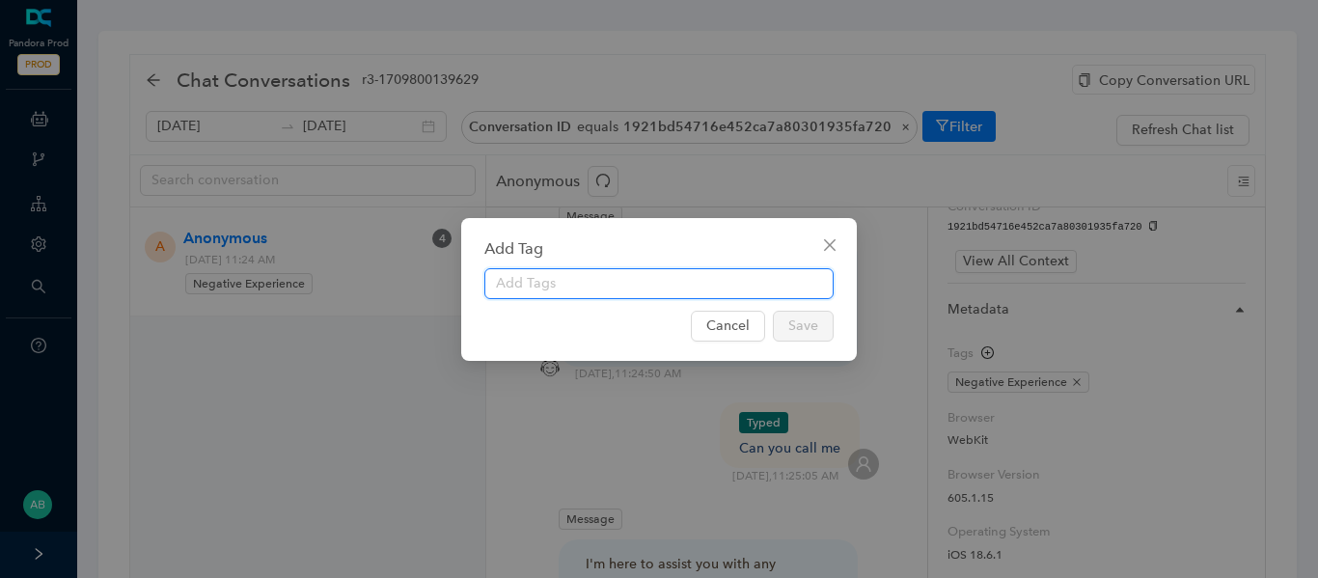
click at [762, 296] on input "text" at bounding box center [658, 283] width 349 height 31
type input "Device Setup"
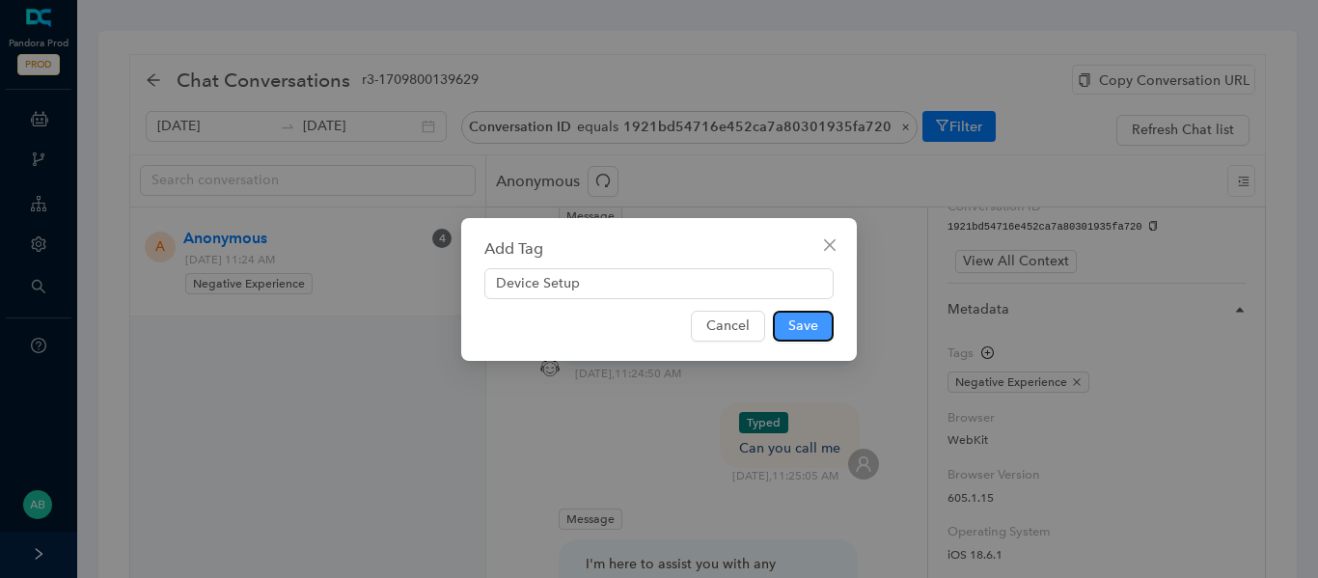
click at [795, 326] on span "Save" at bounding box center [803, 325] width 30 height 21
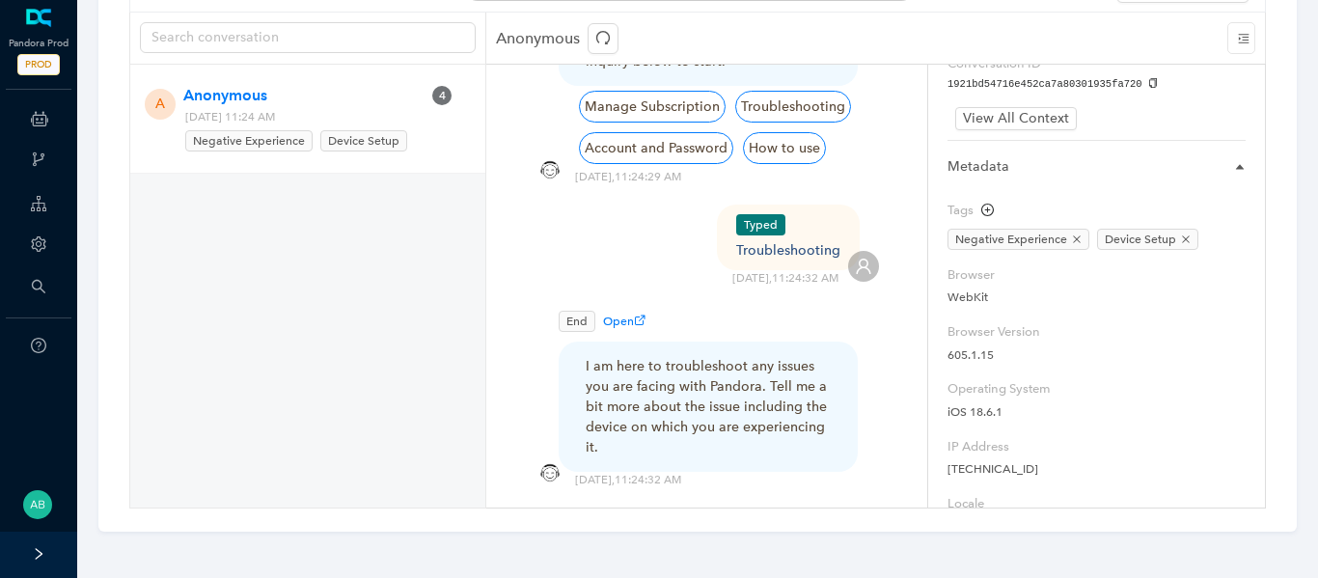
scroll to position [353, 0]
